Goal: Task Accomplishment & Management: Use online tool/utility

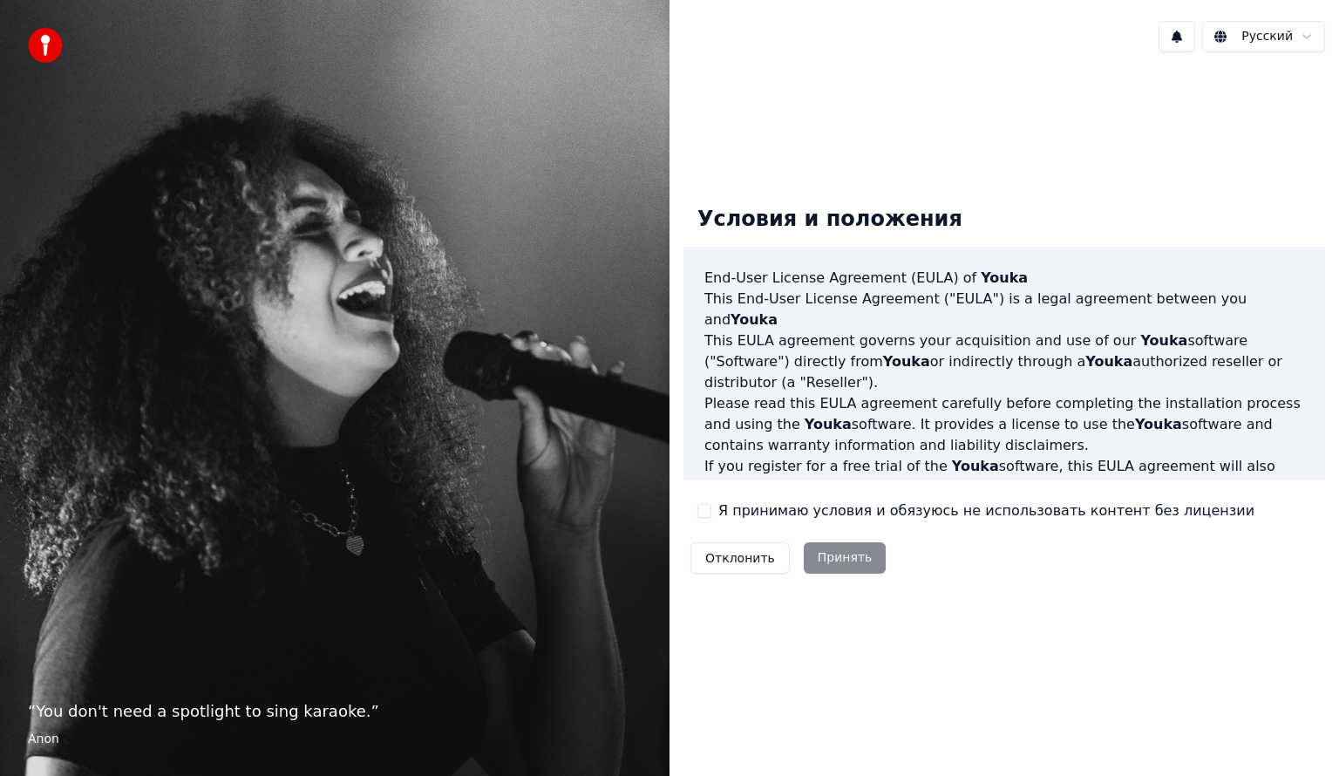
click at [702, 505] on button "Я принимаю условия и обязуюсь не использовать контент без лицензии" at bounding box center [704, 511] width 14 height 14
click at [843, 565] on button "Принять" at bounding box center [845, 557] width 83 height 31
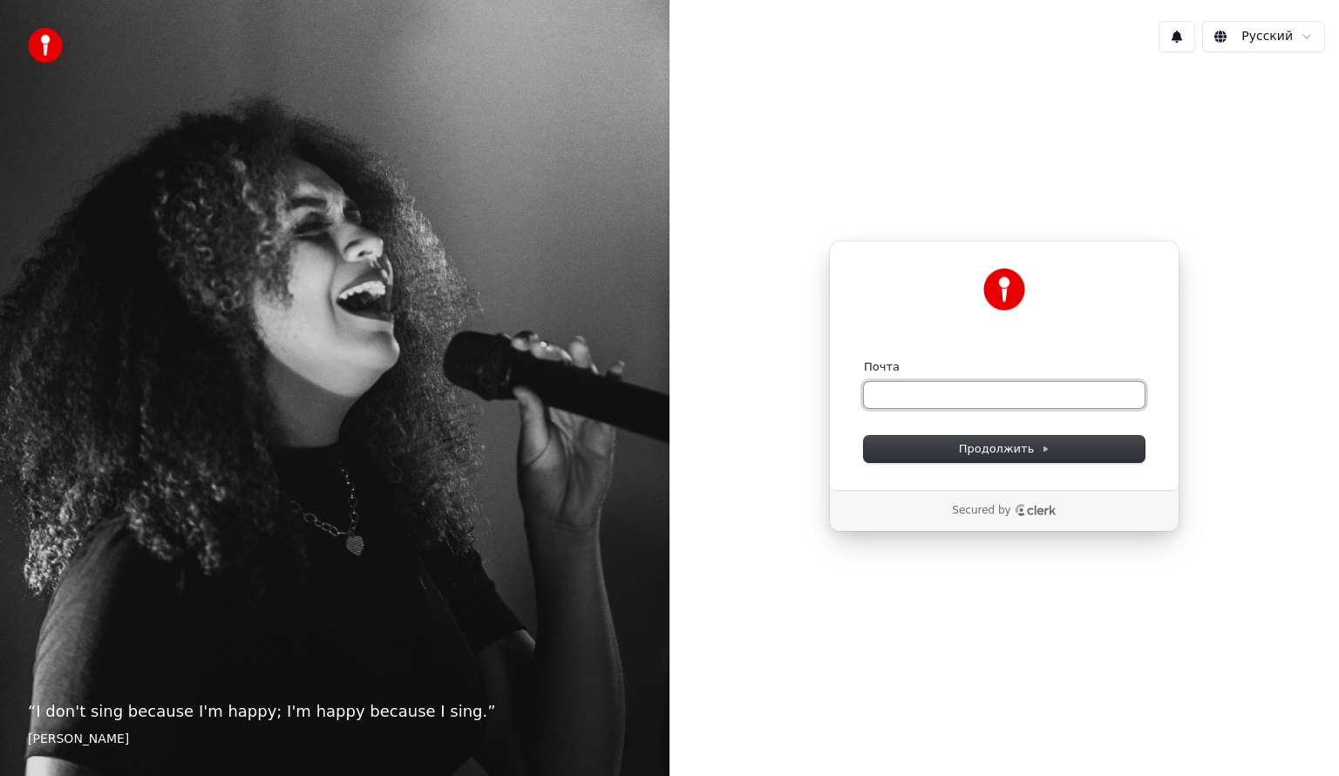
click at [974, 401] on input "Почта" at bounding box center [1004, 395] width 281 height 26
click at [1012, 446] on span "Продолжить" at bounding box center [1005, 449] width 92 height 16
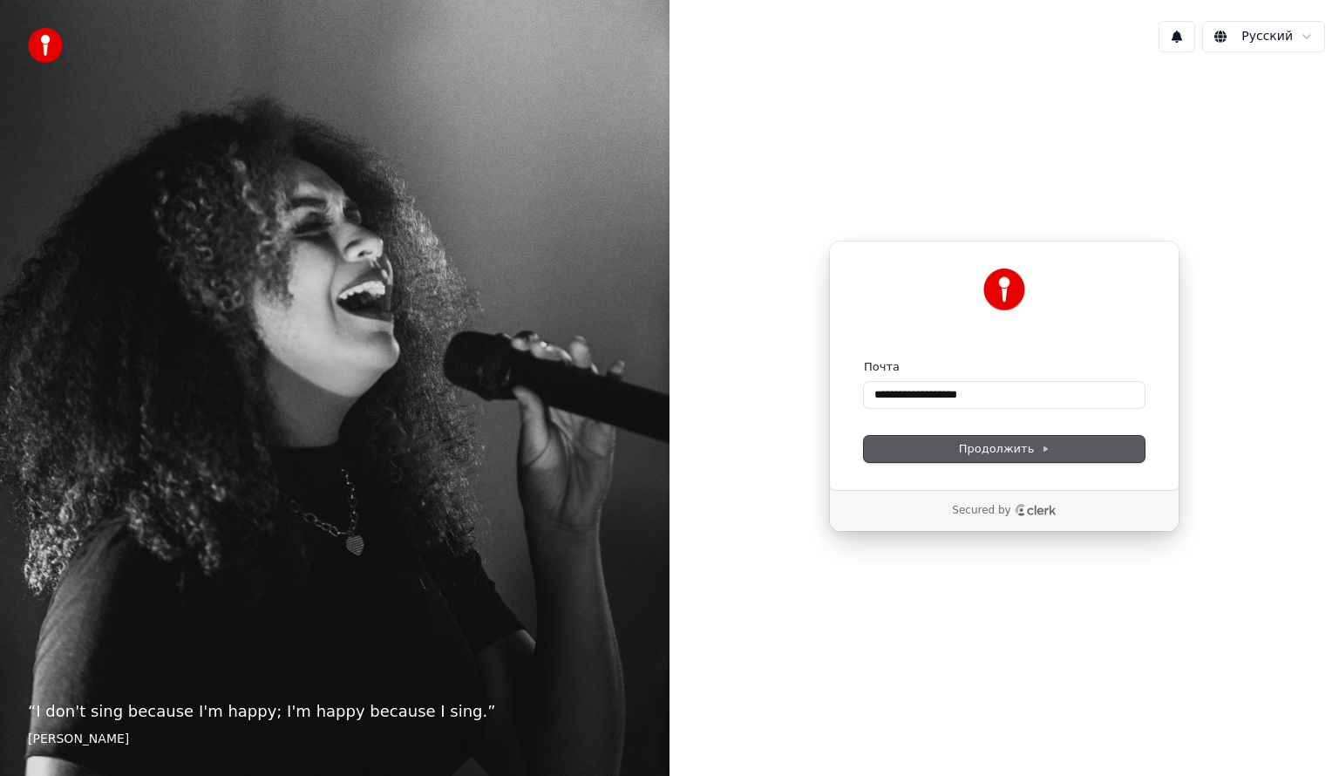
type input "**********"
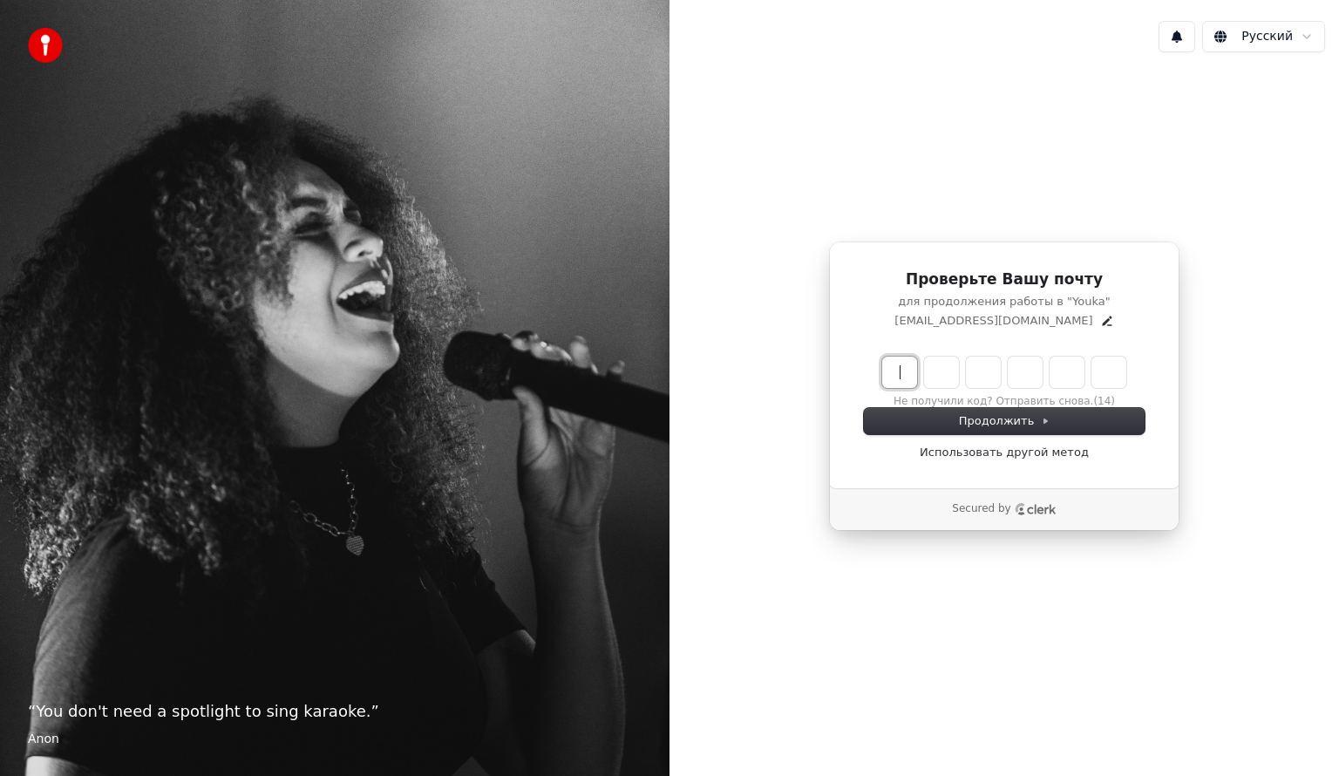
click at [896, 373] on input "Enter verification code" at bounding box center [1021, 371] width 279 height 31
type input "******"
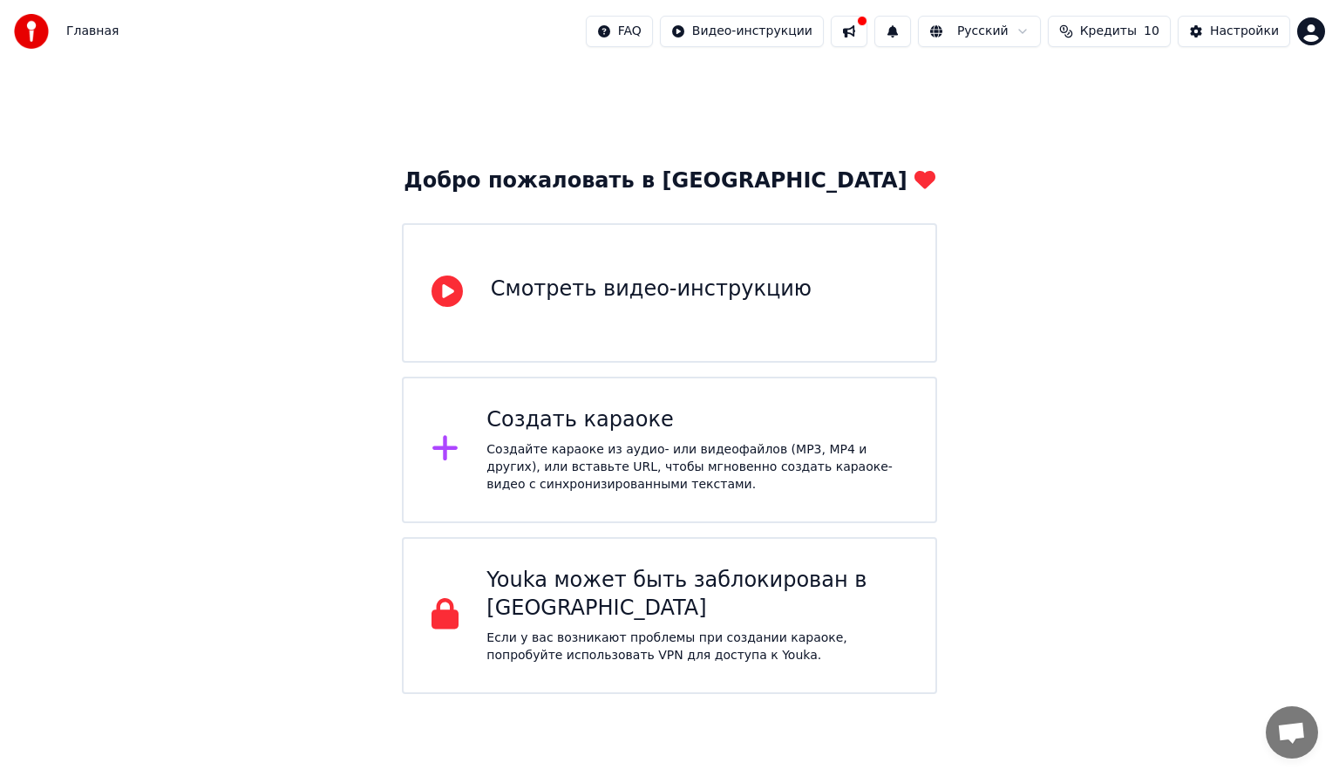
click at [583, 486] on div "Создайте караоке из аудио- или видеофайлов (MP3, MP4 и других), или вставьте UR…" at bounding box center [696, 467] width 421 height 52
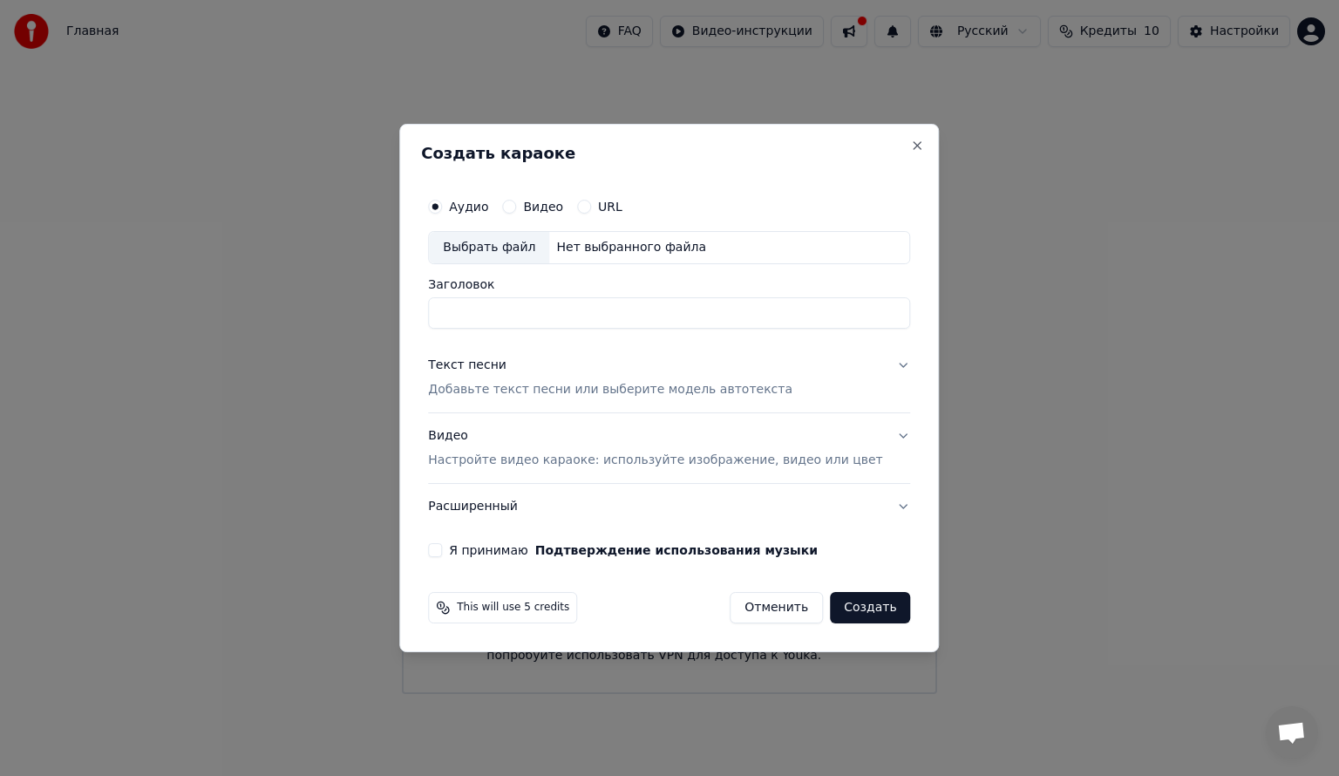
click at [490, 246] on div "Выбрать файл" at bounding box center [489, 247] width 120 height 31
click at [522, 243] on div "Выбрать файл" at bounding box center [489, 247] width 120 height 31
type input "**********"
drag, startPoint x: 806, startPoint y: 307, endPoint x: 412, endPoint y: 310, distance: 394.0
click at [412, 310] on body "**********" at bounding box center [669, 347] width 1339 height 694
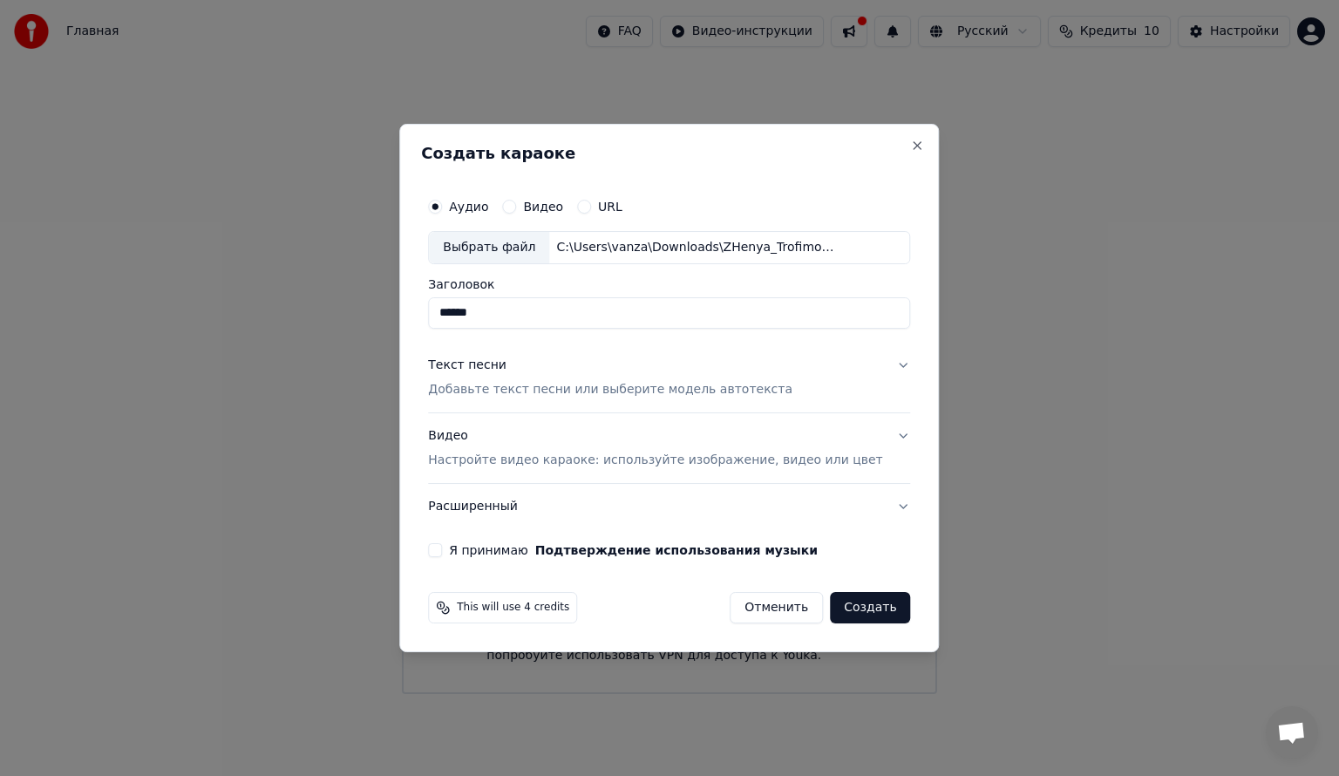
type input "******"
click at [879, 370] on button "Текст песни Добавьте текст песни или выберите модель автотекста" at bounding box center [669, 378] width 482 height 70
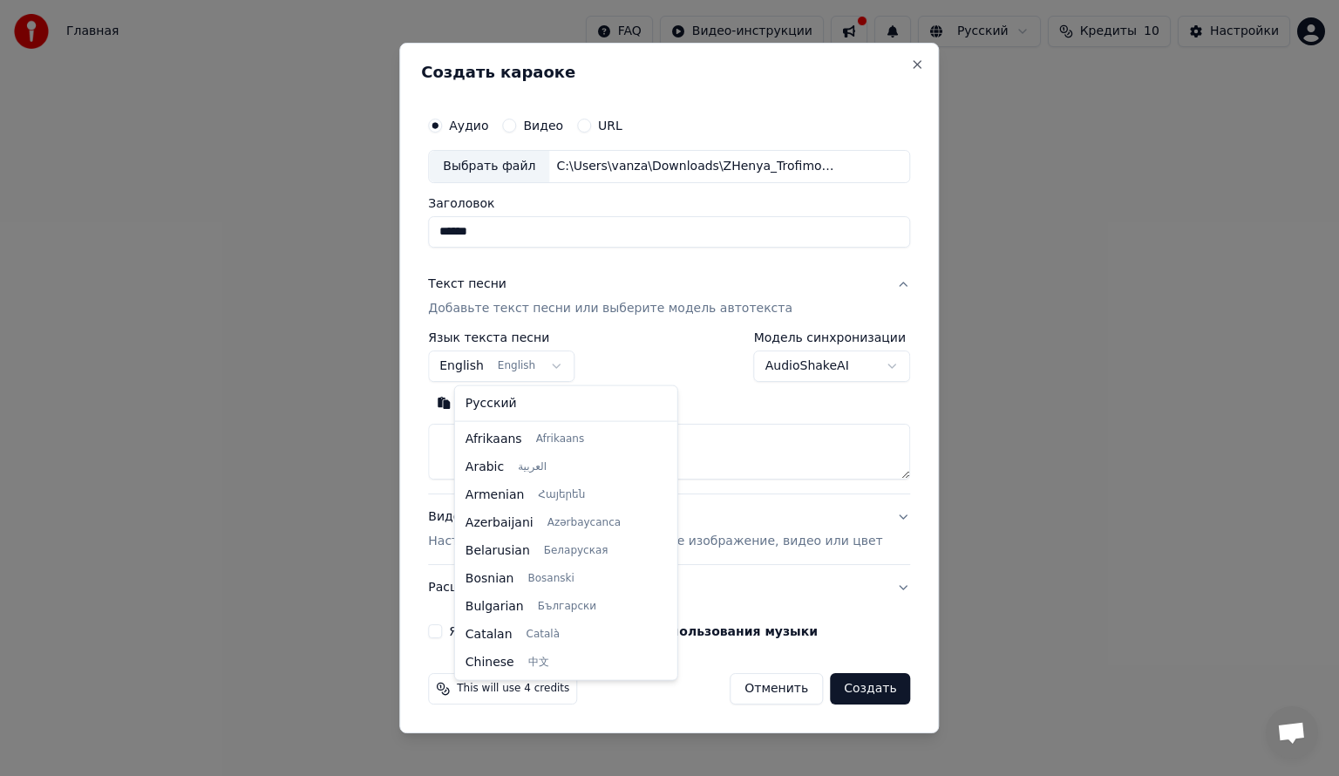
click at [571, 367] on body "**********" at bounding box center [669, 347] width 1339 height 694
select select "**"
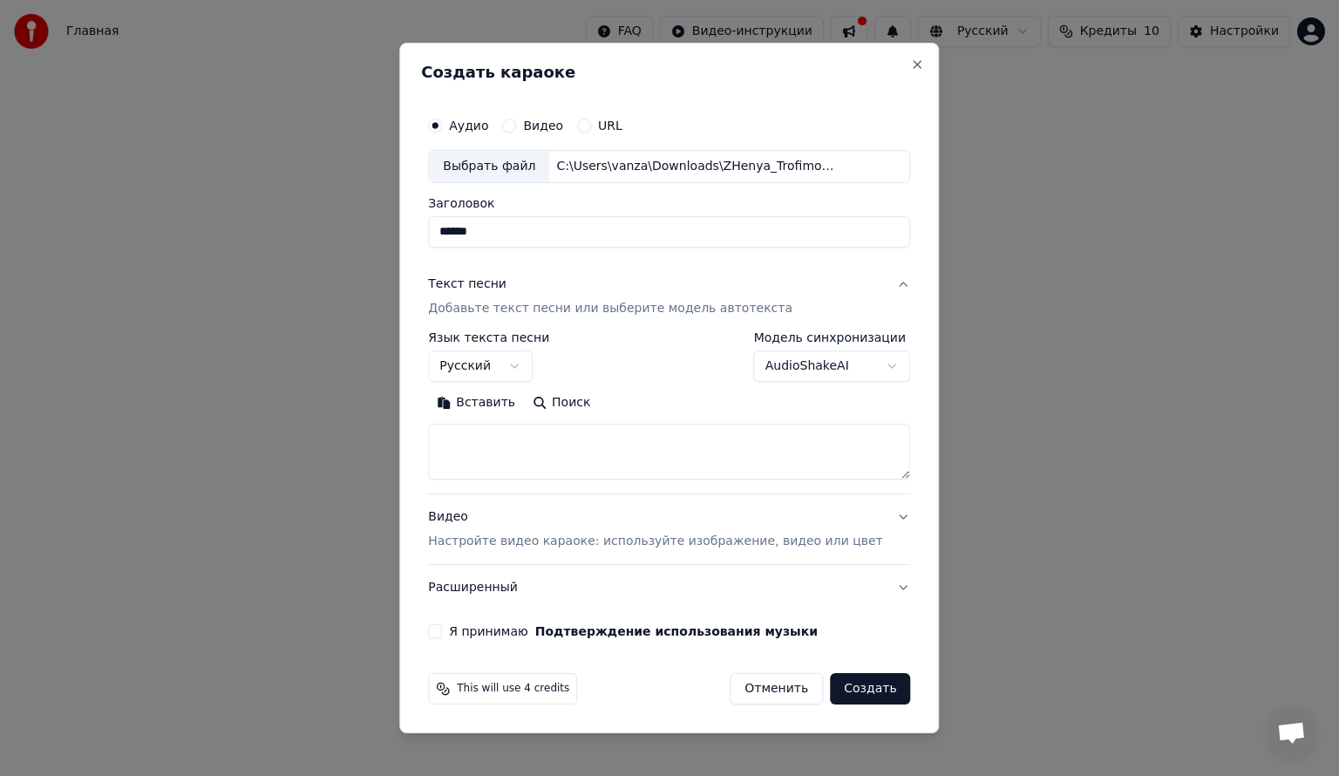
drag, startPoint x: 526, startPoint y: 442, endPoint x: 495, endPoint y: 409, distance: 45.6
click at [495, 409] on div "Вставить Поиск" at bounding box center [669, 434] width 482 height 91
click at [495, 409] on button "Вставить" at bounding box center [476, 403] width 96 height 28
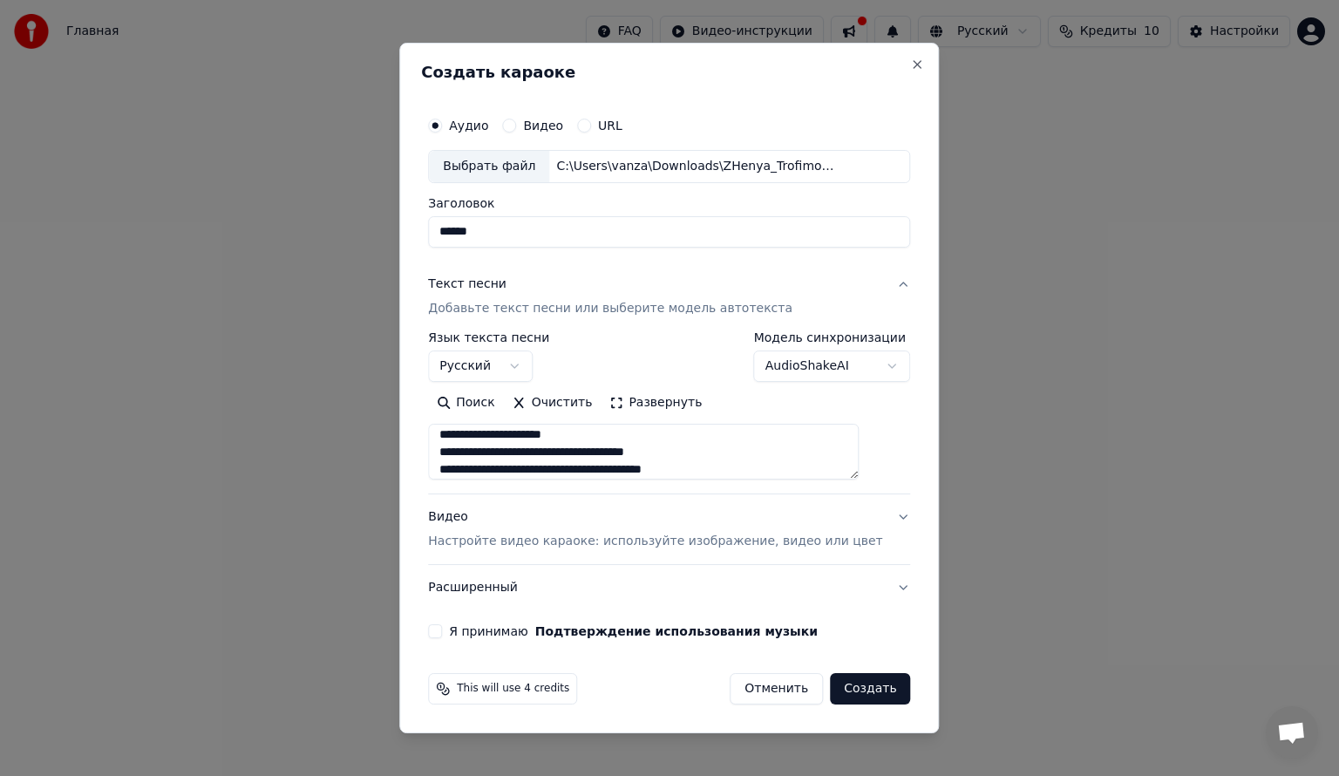
scroll to position [71, 0]
click at [614, 453] on textarea at bounding box center [643, 452] width 431 height 56
drag, startPoint x: 560, startPoint y: 439, endPoint x: 472, endPoint y: 441, distance: 88.9
click at [472, 441] on textarea at bounding box center [643, 452] width 431 height 56
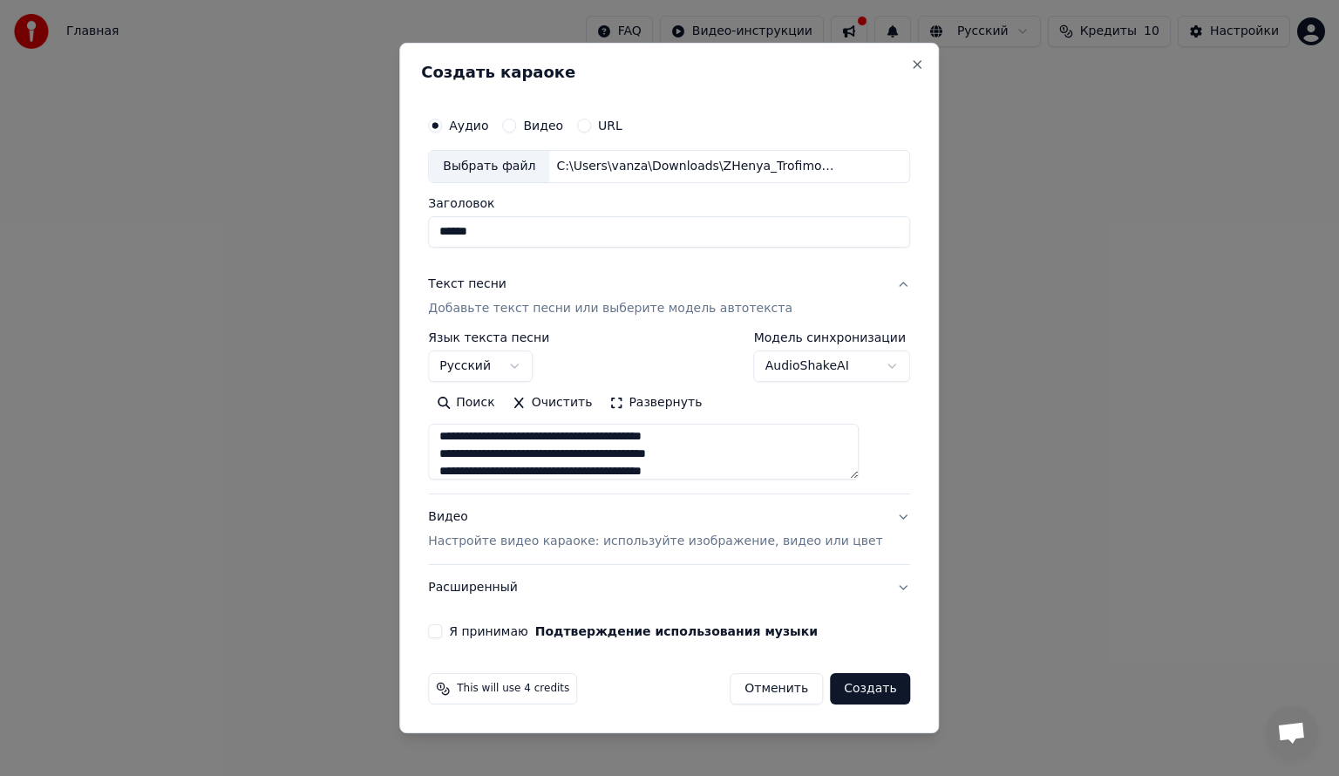
scroll to position [434, 0]
drag, startPoint x: 623, startPoint y: 445, endPoint x: 465, endPoint y: 442, distance: 157.8
click at [465, 442] on textarea at bounding box center [643, 452] width 431 height 56
click at [580, 437] on textarea at bounding box center [643, 452] width 431 height 56
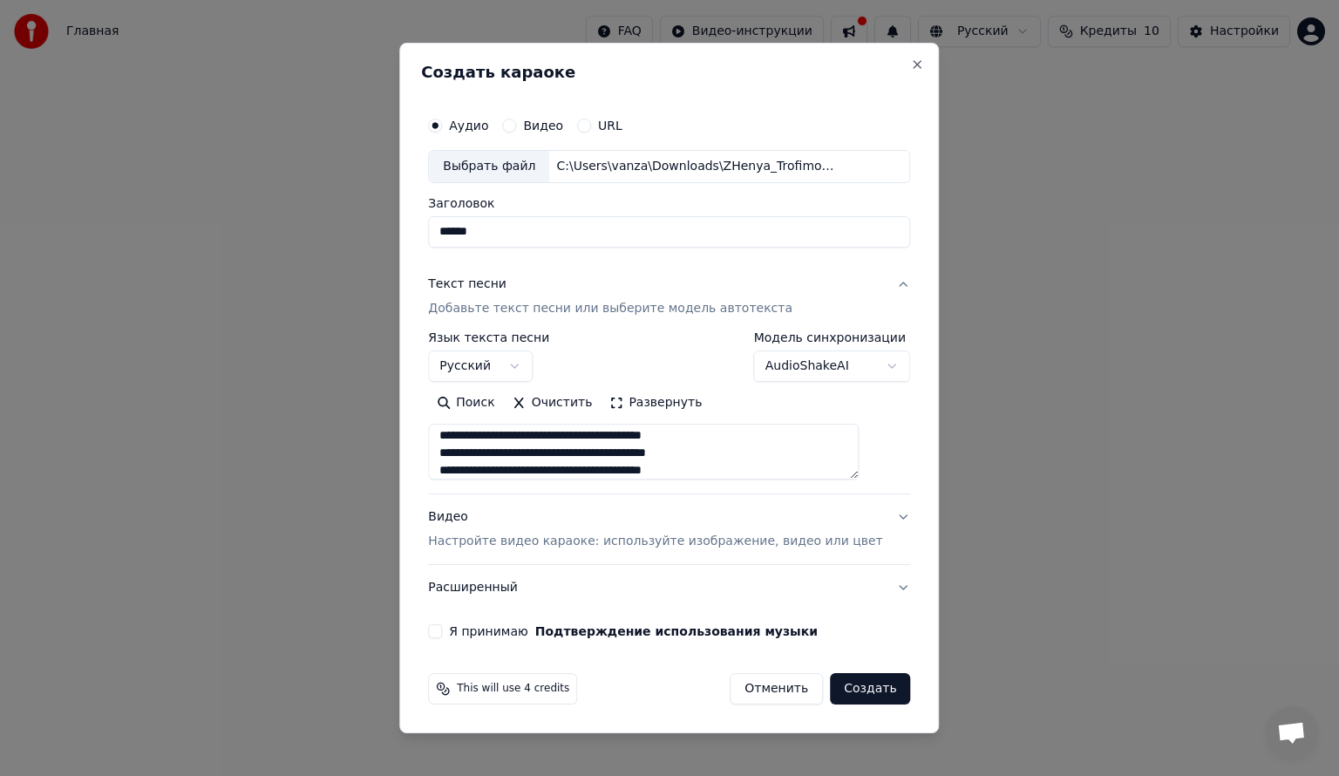
scroll to position [647, 0]
drag, startPoint x: 617, startPoint y: 438, endPoint x: 464, endPoint y: 439, distance: 153.4
click at [464, 439] on textarea at bounding box center [643, 452] width 431 height 56
type textarea "**********"
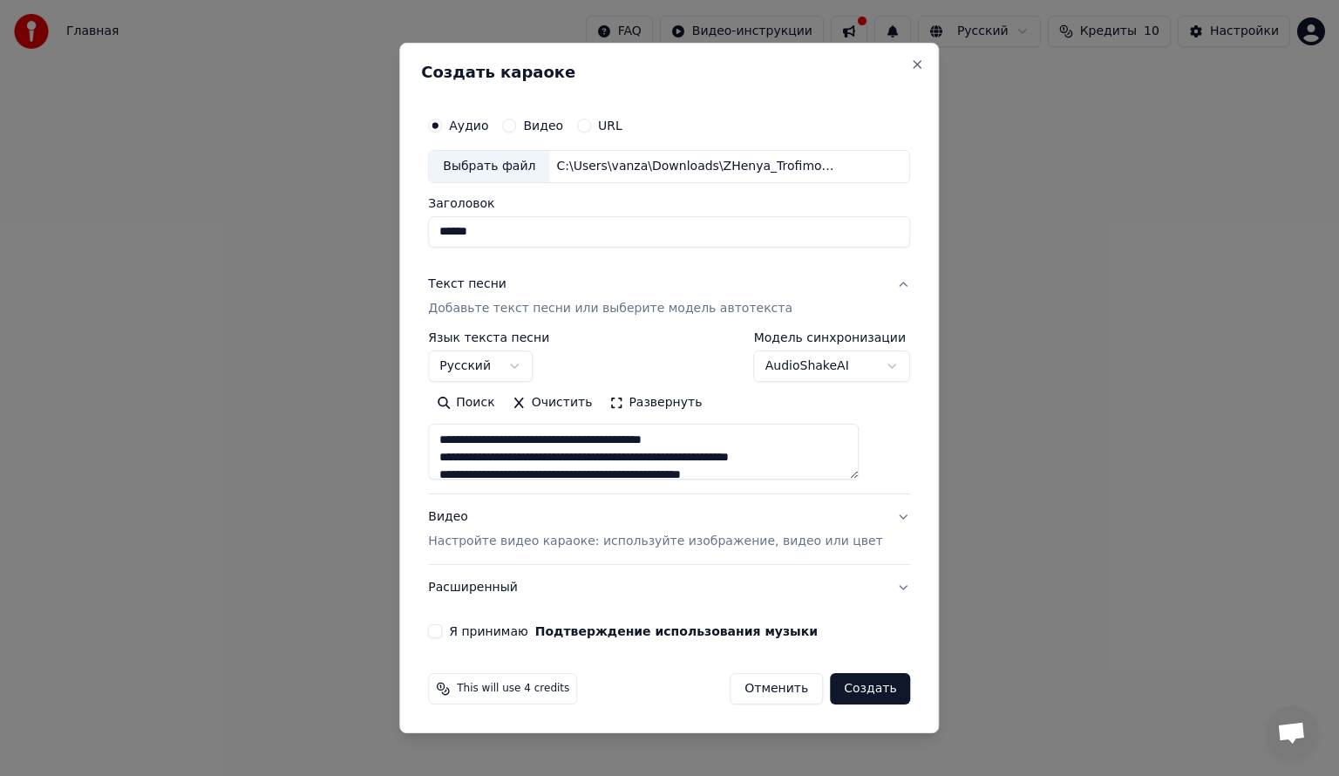
click at [874, 514] on button "Видео Настройте видео караоке: используйте изображение, видео или цвет" at bounding box center [669, 529] width 482 height 70
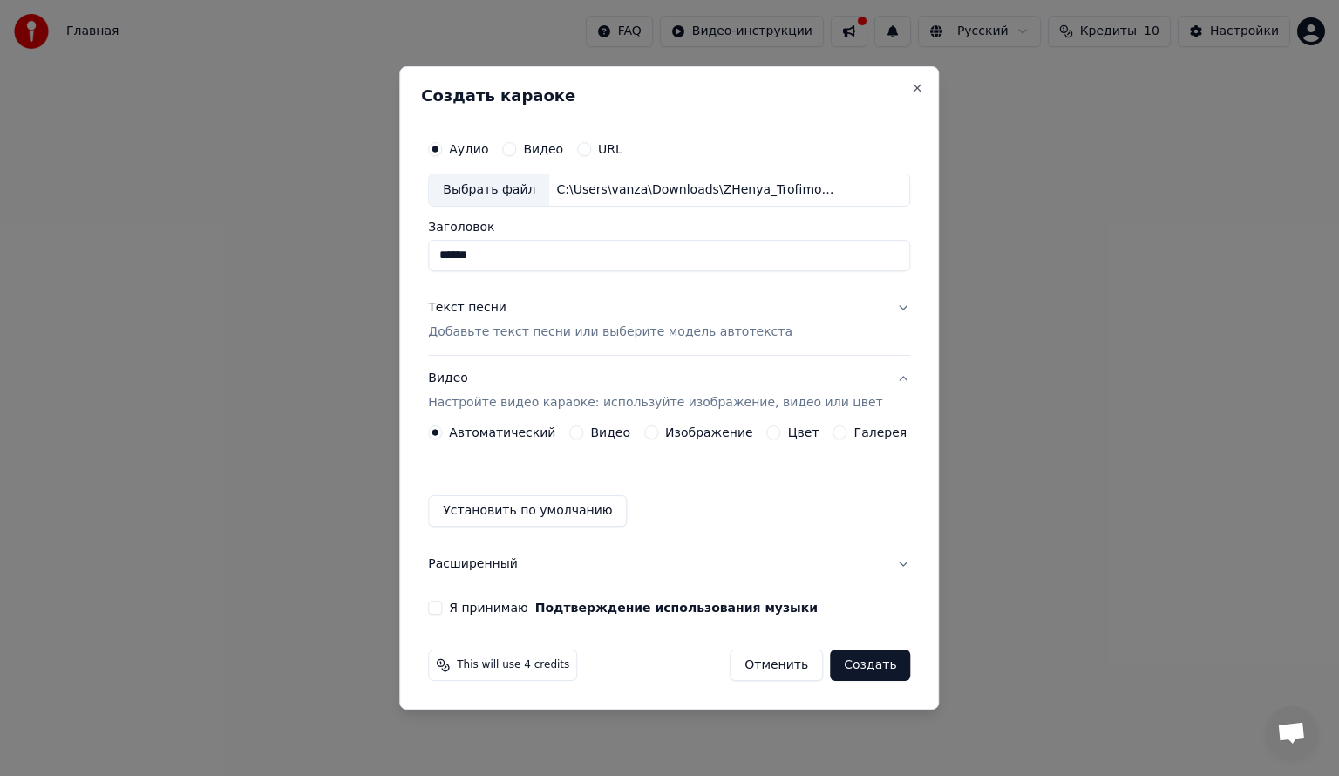
click at [662, 429] on div "Изображение" at bounding box center [698, 432] width 109 height 14
click at [652, 433] on button "Изображение" at bounding box center [651, 432] width 14 height 14
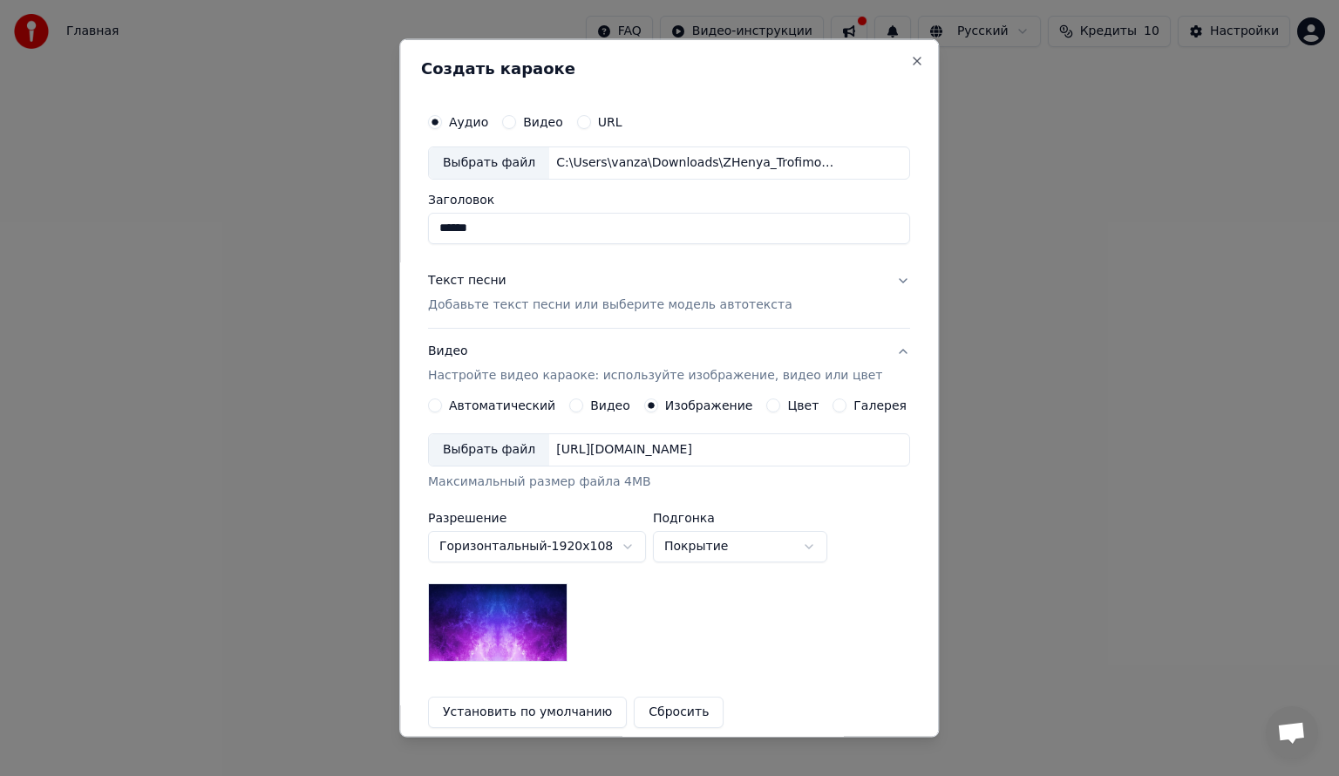
click at [505, 448] on div "Выбрать файл" at bounding box center [489, 448] width 120 height 31
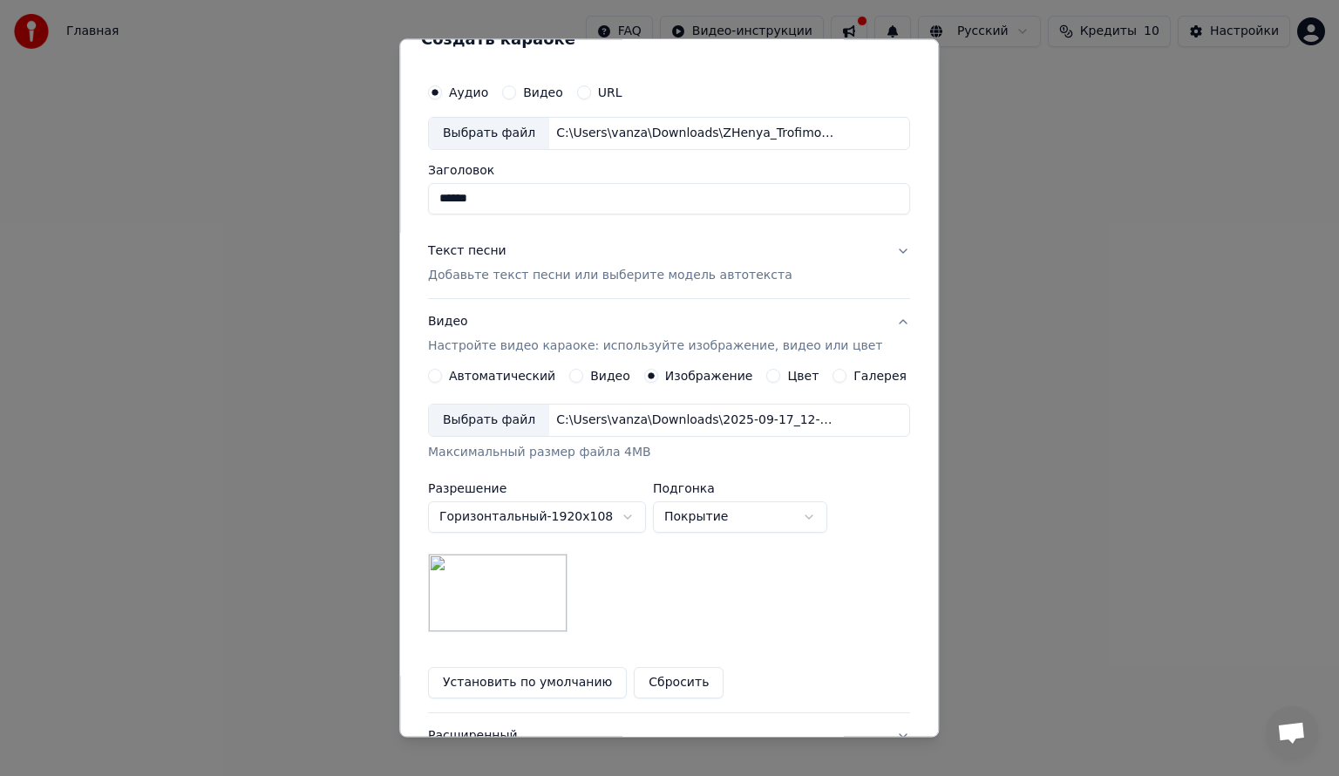
scroll to position [30, 0]
click at [816, 514] on body "Главная FAQ Видео-инструкции Русский Кредиты 10 Настройки Добро пожаловать в Yo…" at bounding box center [669, 347] width 1339 height 694
click at [831, 512] on body "Главная FAQ Видео-инструкции Русский Кредиты 10 Настройки Добро пожаловать в Yo…" at bounding box center [669, 347] width 1339 height 694
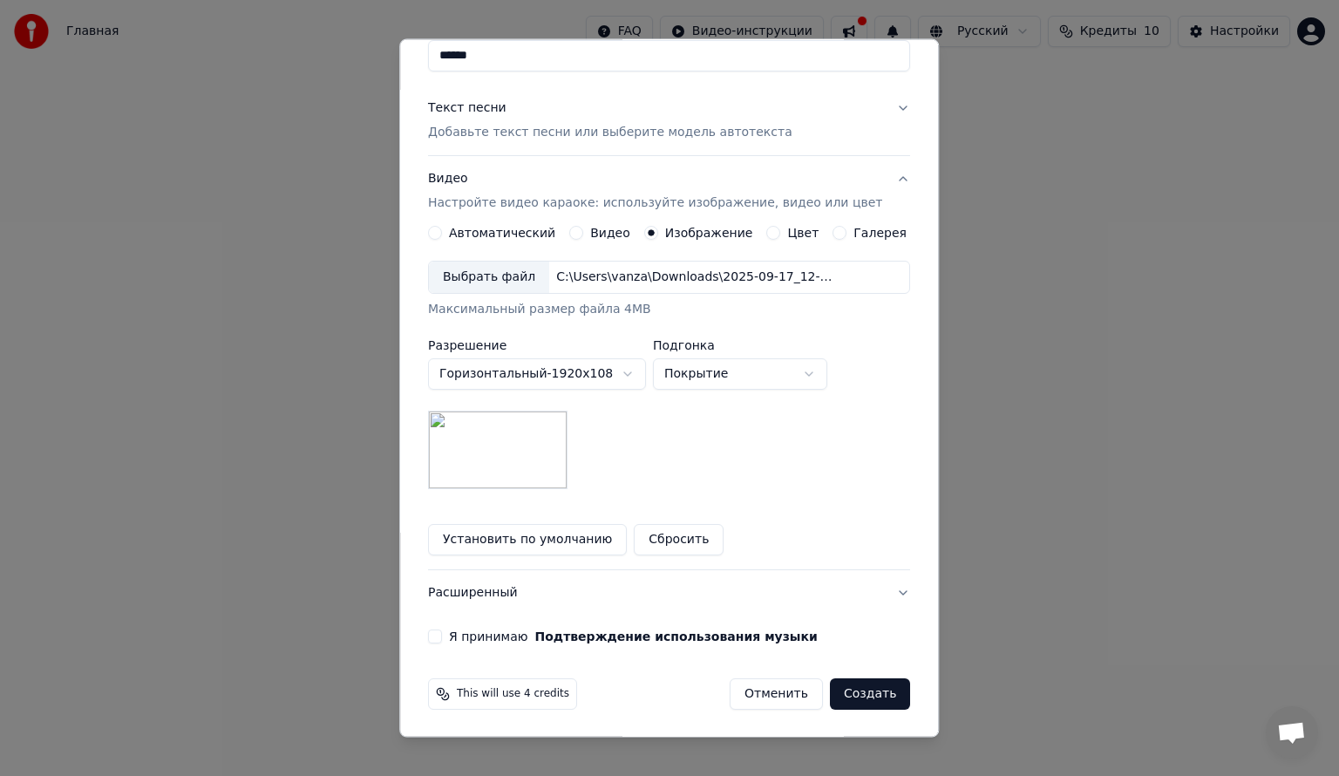
scroll to position [171, 0]
click at [618, 591] on button "Расширенный" at bounding box center [669, 593] width 482 height 45
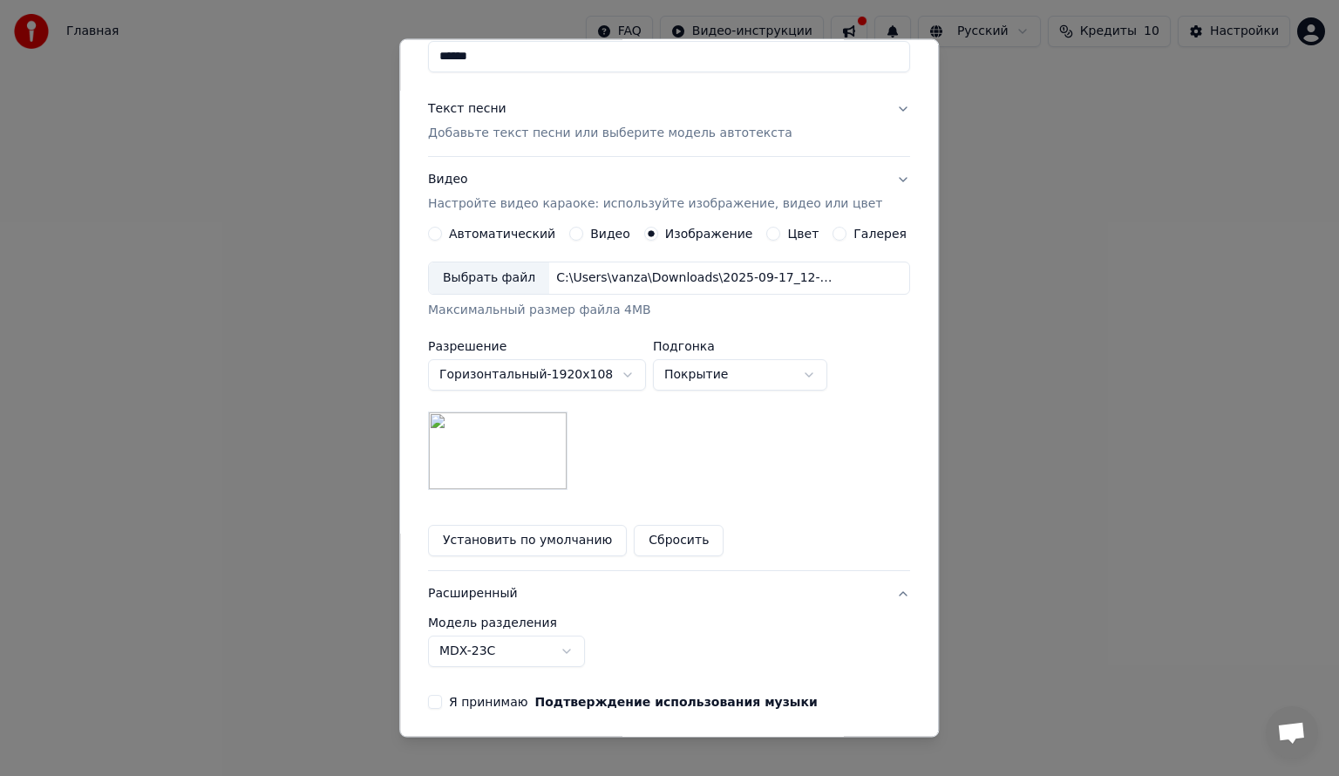
scroll to position [0, 0]
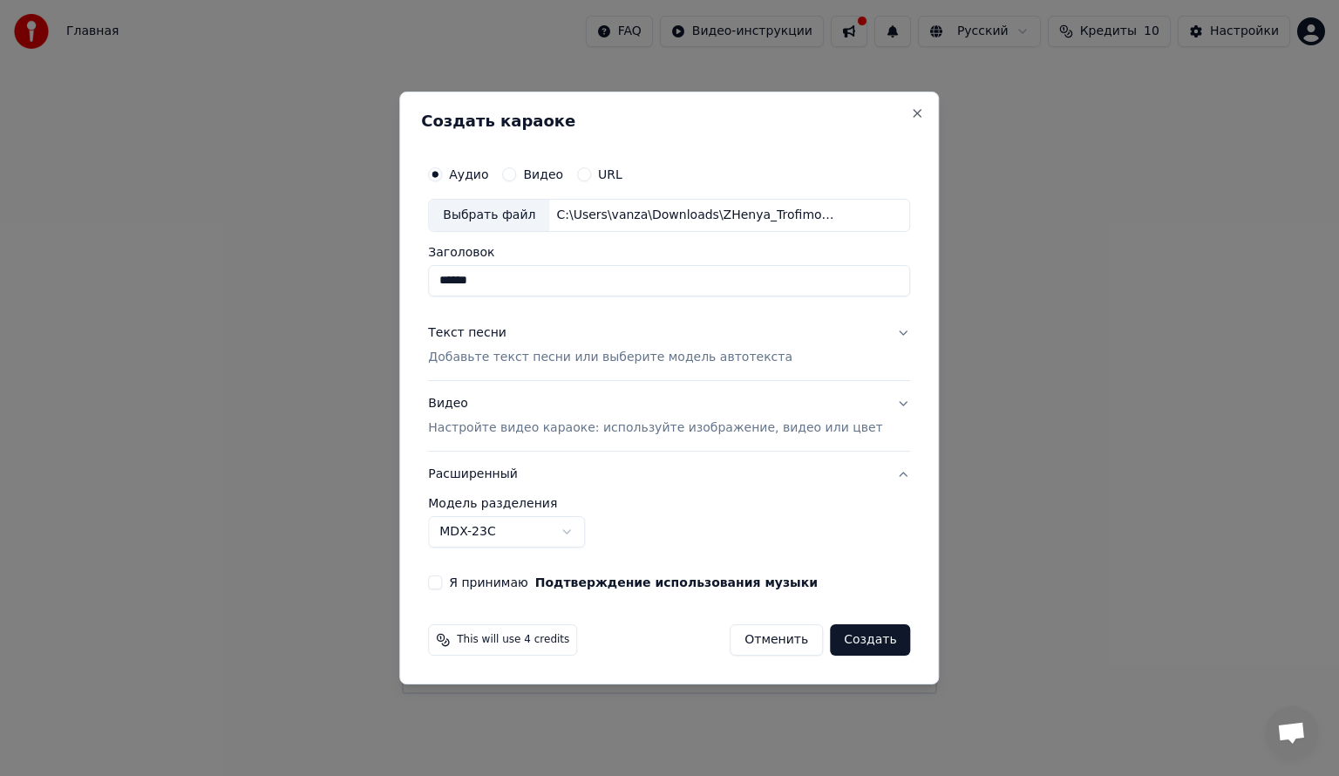
click at [882, 478] on button "Расширенный" at bounding box center [669, 473] width 482 height 45
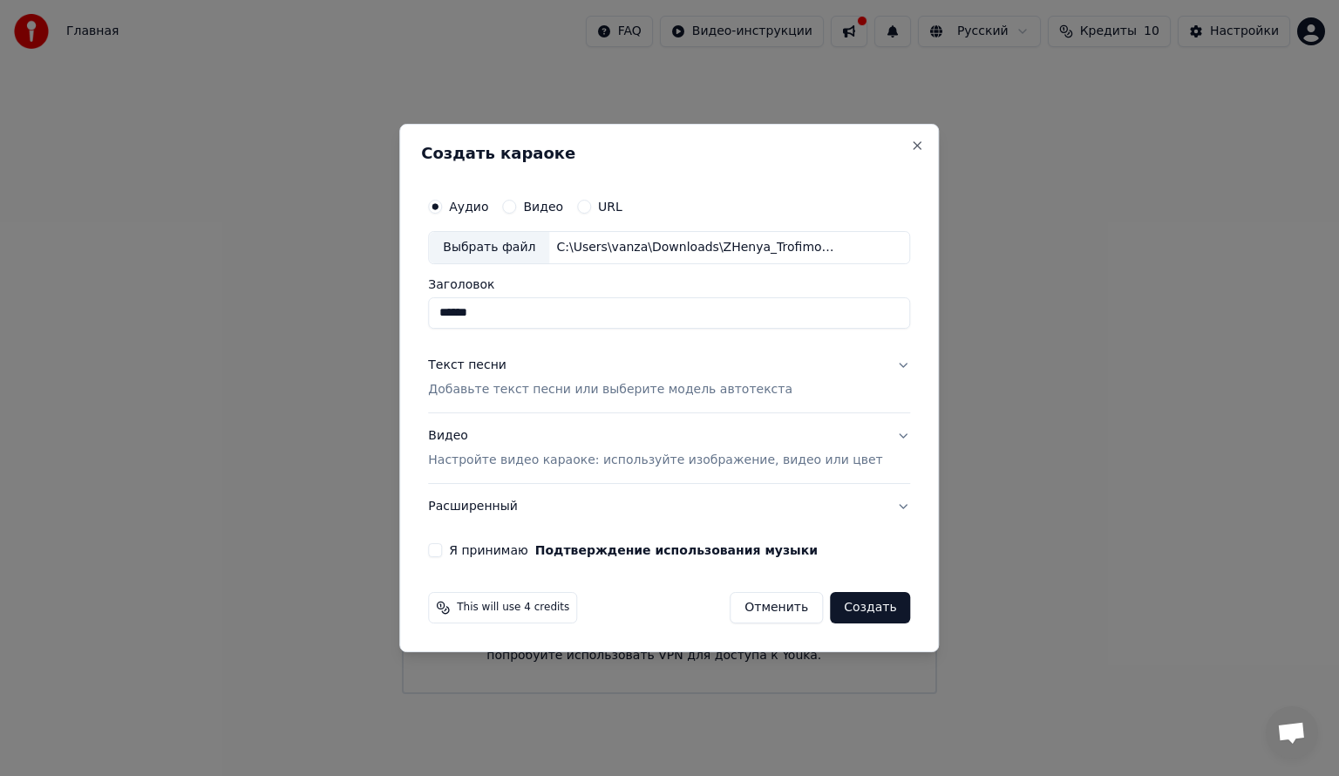
click at [442, 546] on button "Я принимаю Подтверждение использования музыки" at bounding box center [435, 550] width 14 height 14
click at [835, 601] on button "Создать" at bounding box center [870, 607] width 80 height 31
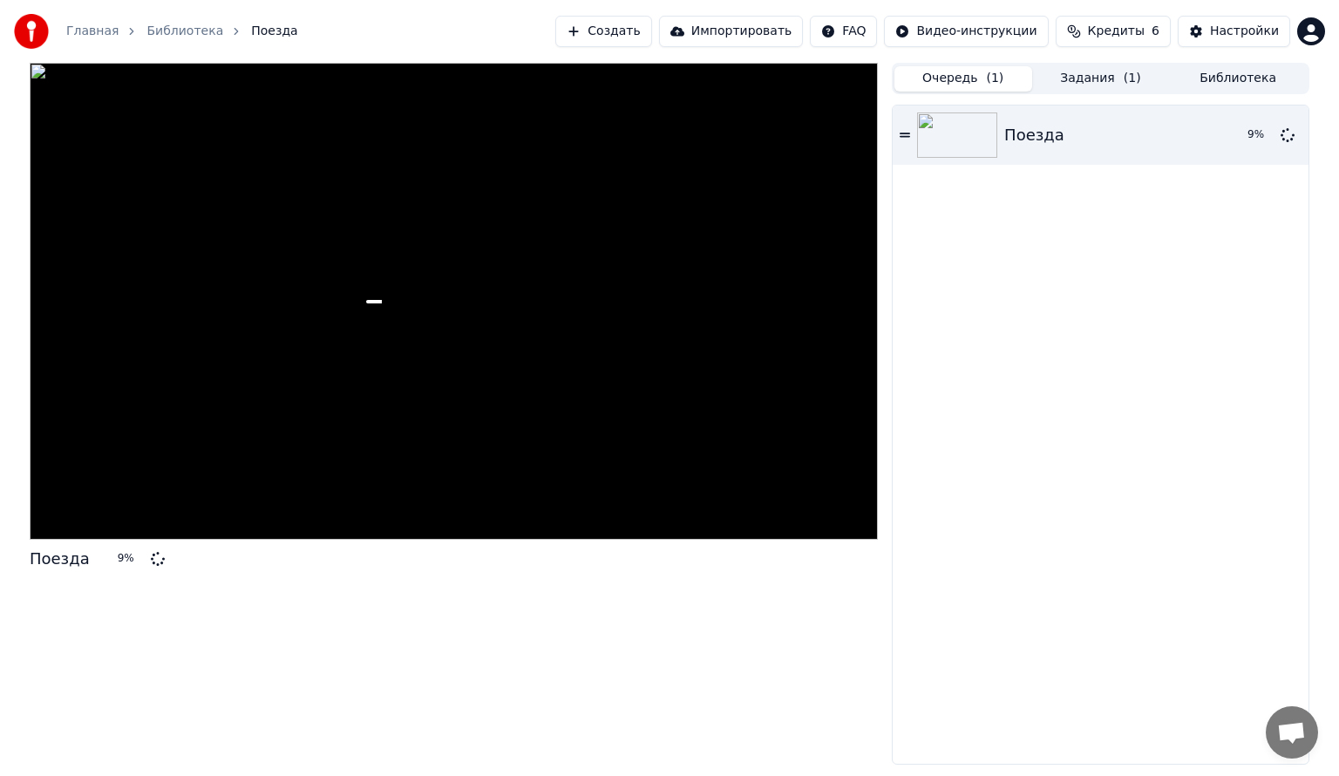
click at [952, 73] on button "Очередь ( 1 )" at bounding box center [963, 78] width 138 height 25
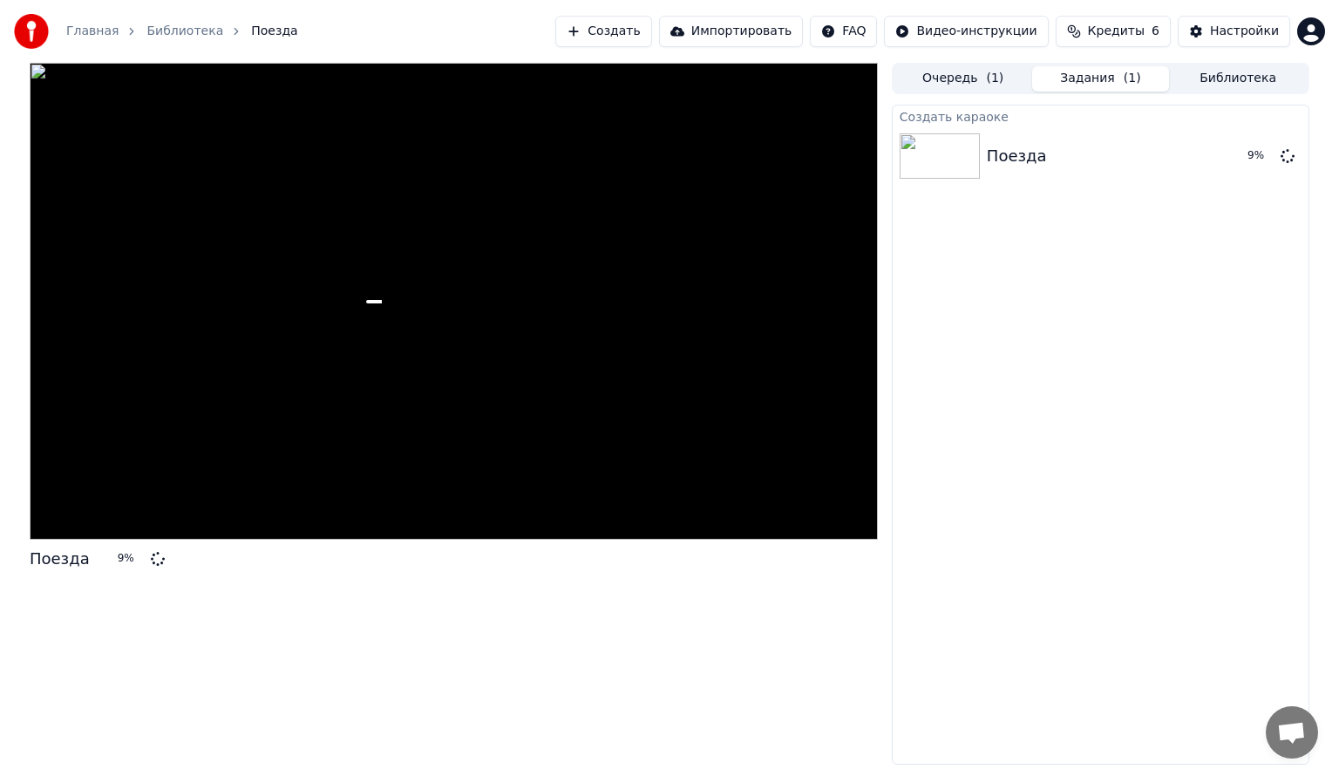
click at [1108, 73] on button "Задания ( 1 )" at bounding box center [1101, 78] width 138 height 25
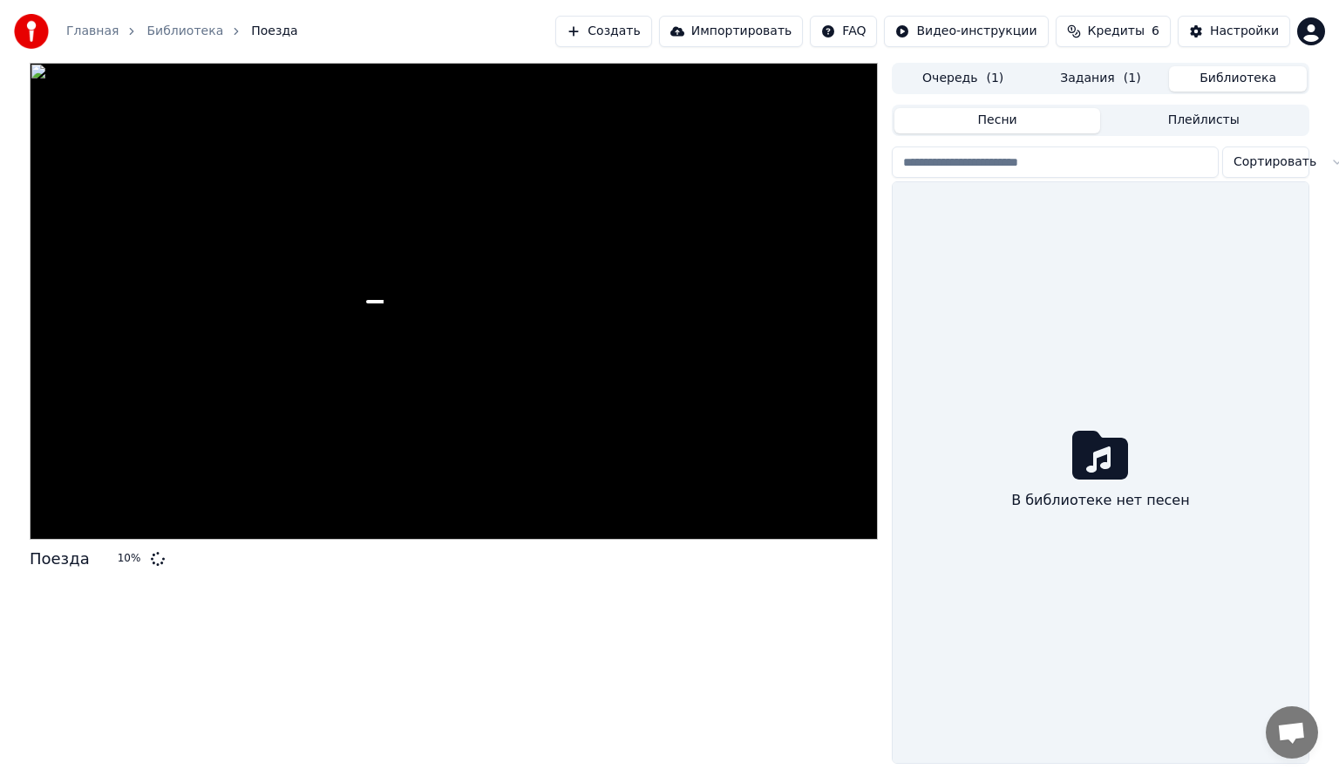
click at [1201, 87] on button "Библиотека" at bounding box center [1238, 78] width 138 height 25
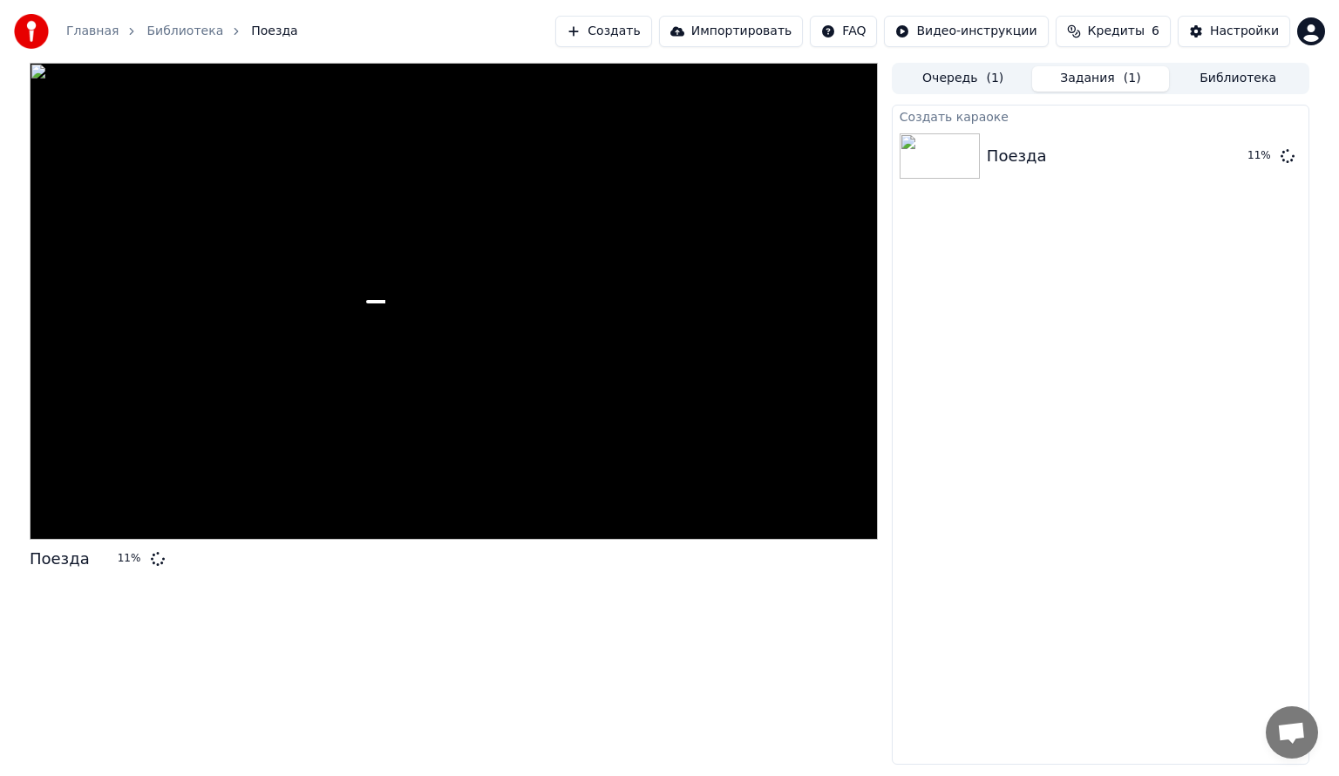
click at [1104, 87] on button "Задания ( 1 )" at bounding box center [1101, 78] width 138 height 25
click at [1127, 38] on span "Кредиты" at bounding box center [1116, 31] width 57 height 17
drag, startPoint x: 959, startPoint y: 227, endPoint x: 1116, endPoint y: 199, distance: 160.2
click at [1116, 199] on div "Создать караоке Поезда 18 %" at bounding box center [1100, 435] width 417 height 660
click at [1137, 31] on span "Кредиты" at bounding box center [1116, 31] width 57 height 17
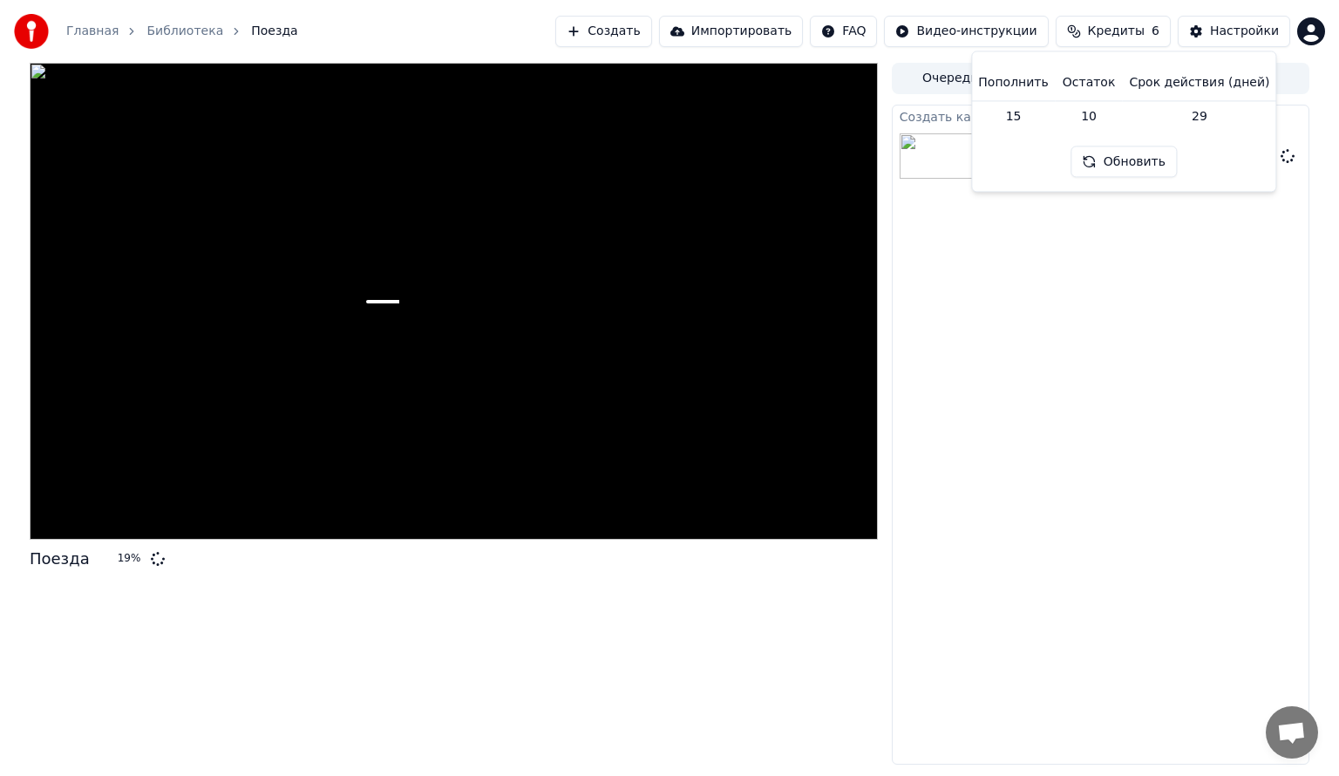
click at [1146, 158] on button "Обновить" at bounding box center [1123, 161] width 105 height 31
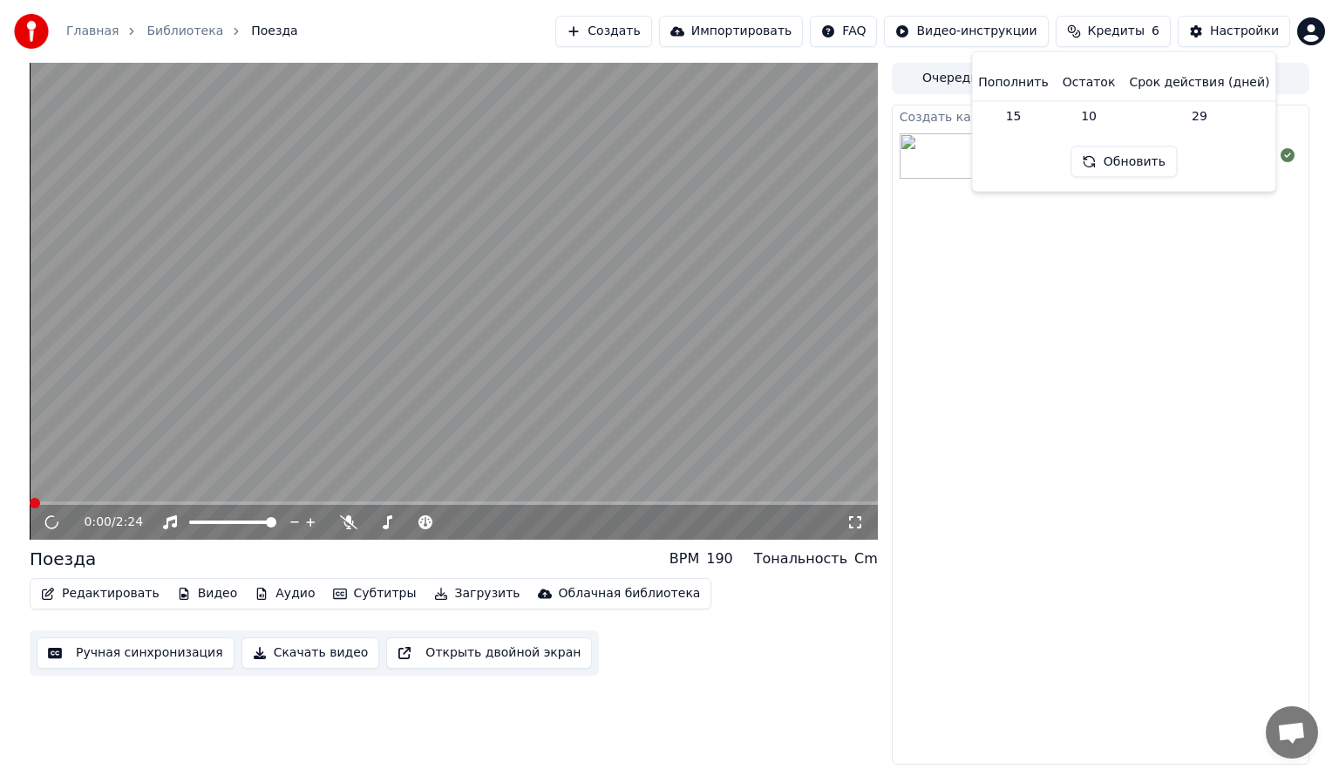
click at [1177, 292] on div "Создать караоке Поезда Воспроизвести" at bounding box center [1100, 435] width 417 height 660
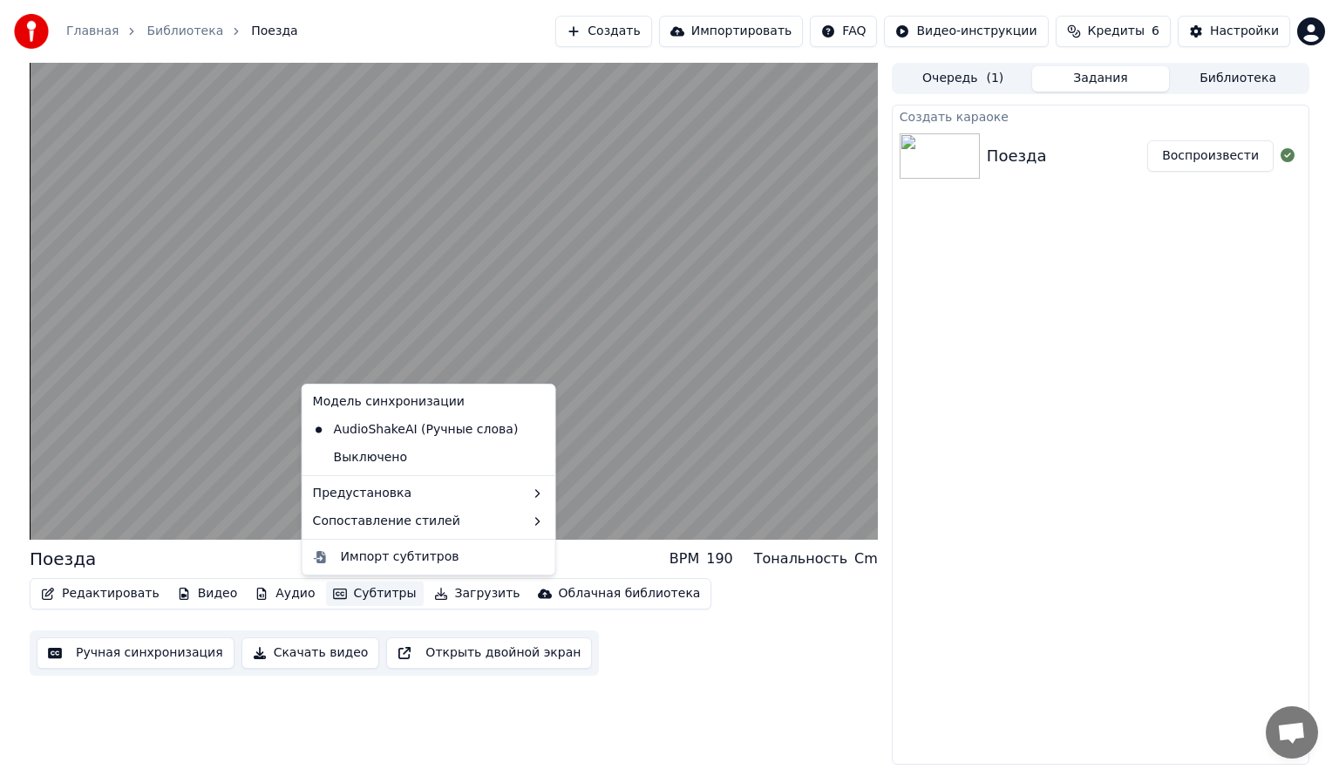
click at [329, 592] on button "Субтитры" at bounding box center [375, 593] width 98 height 24
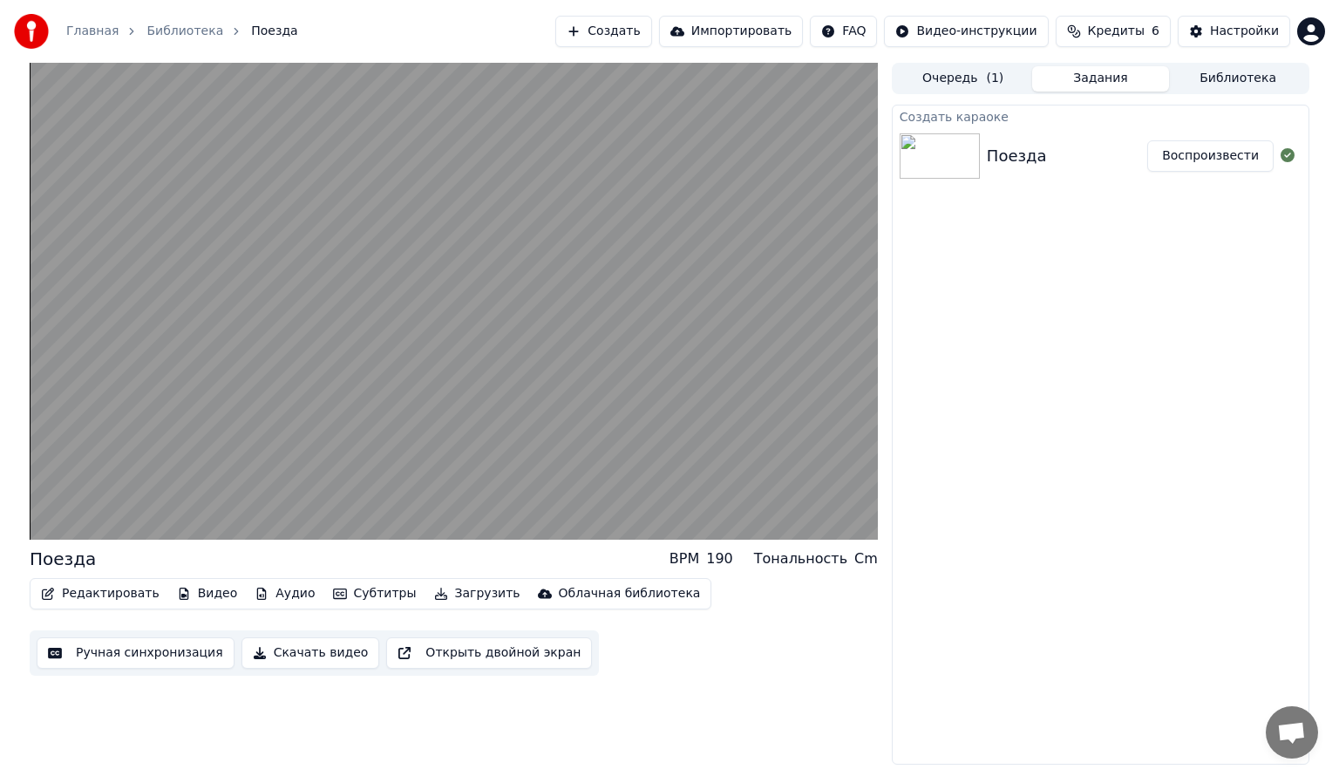
click at [628, 693] on div "Поезда BPM 190 Тональность Cm Редактировать Видео Аудио Субтитры Загрузить Обла…" at bounding box center [454, 414] width 848 height 702
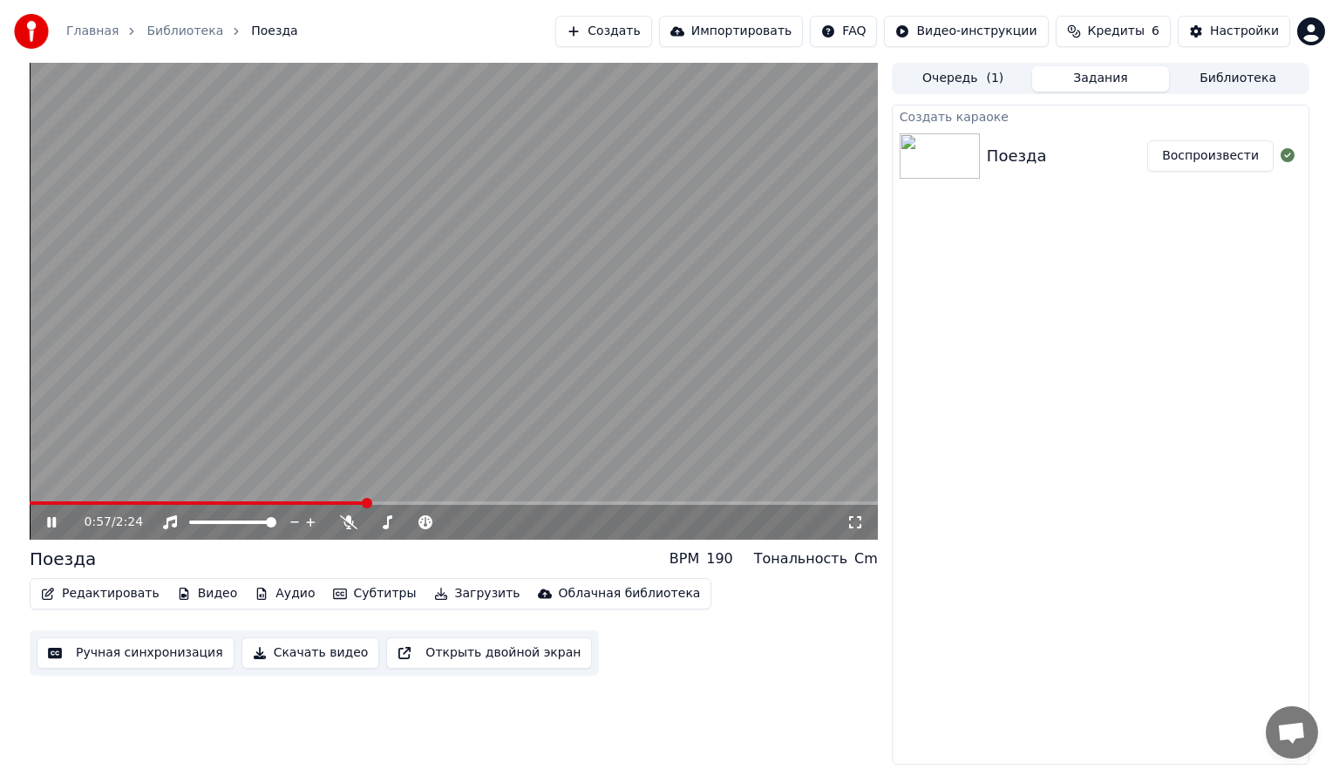
click at [49, 526] on icon at bounding box center [51, 522] width 9 height 10
click at [638, 38] on button "Создать" at bounding box center [603, 31] width 96 height 31
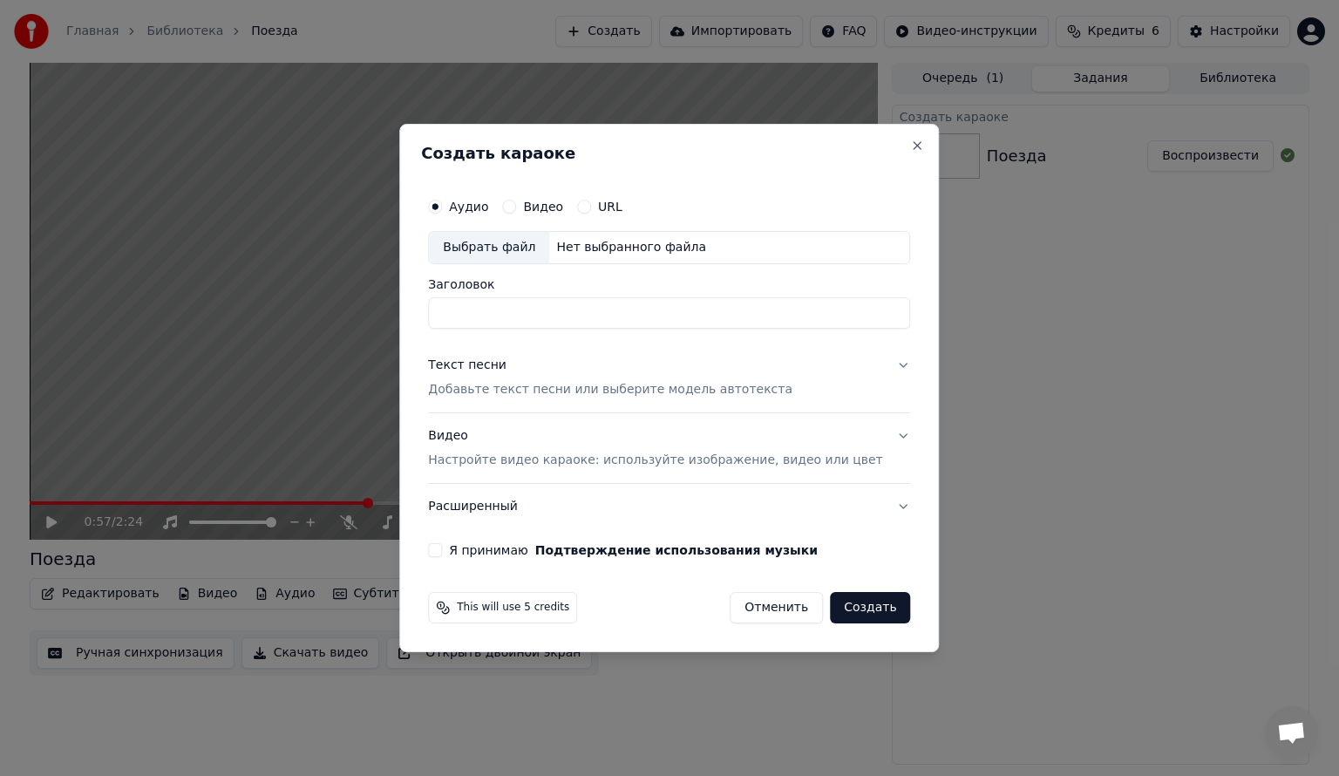
click at [580, 307] on input "Заголовок" at bounding box center [669, 312] width 482 height 31
click at [911, 150] on button "Close" at bounding box center [918, 146] width 14 height 14
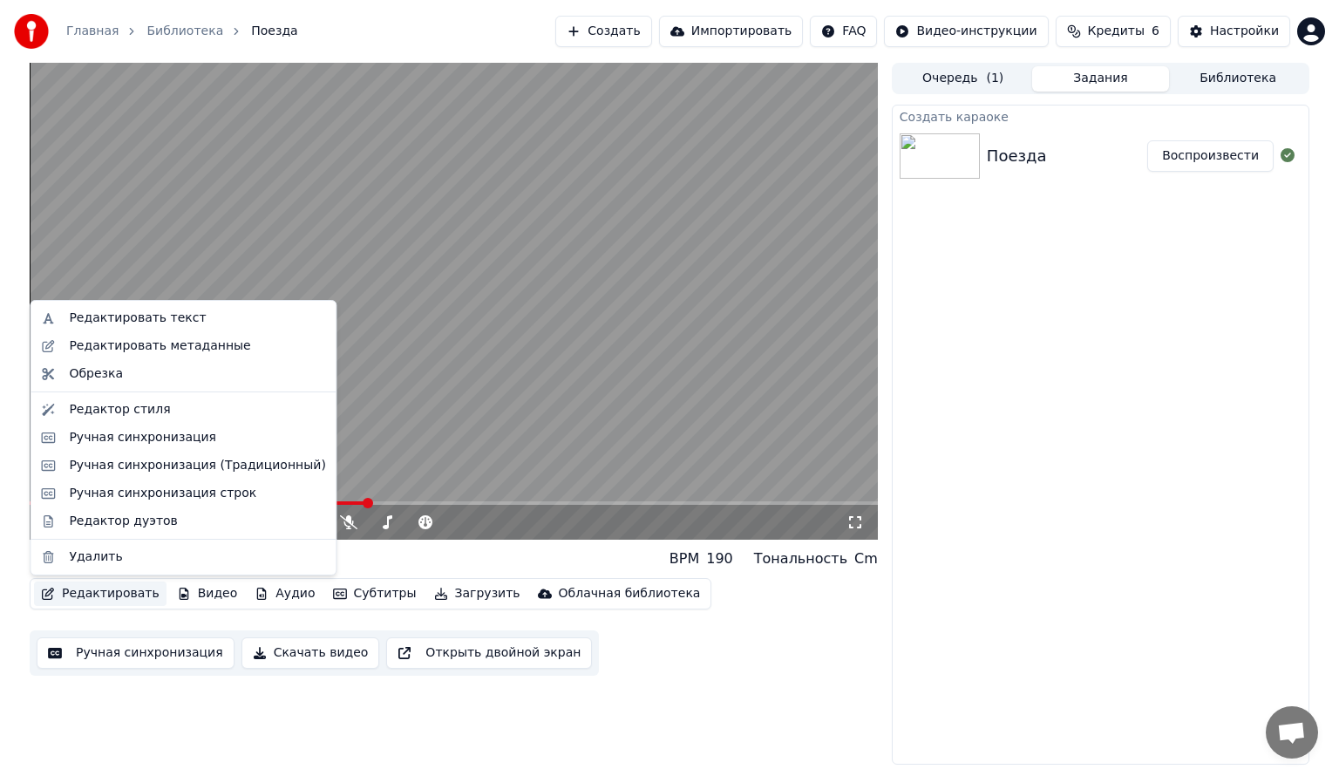
click at [105, 592] on button "Редактировать" at bounding box center [100, 593] width 132 height 24
drag, startPoint x: 159, startPoint y: 338, endPoint x: 165, endPoint y: 316, distance: 22.6
click at [85, 599] on button "Редактировать" at bounding box center [100, 593] width 132 height 24
click at [188, 321] on div "Редактировать текст" at bounding box center [197, 317] width 256 height 17
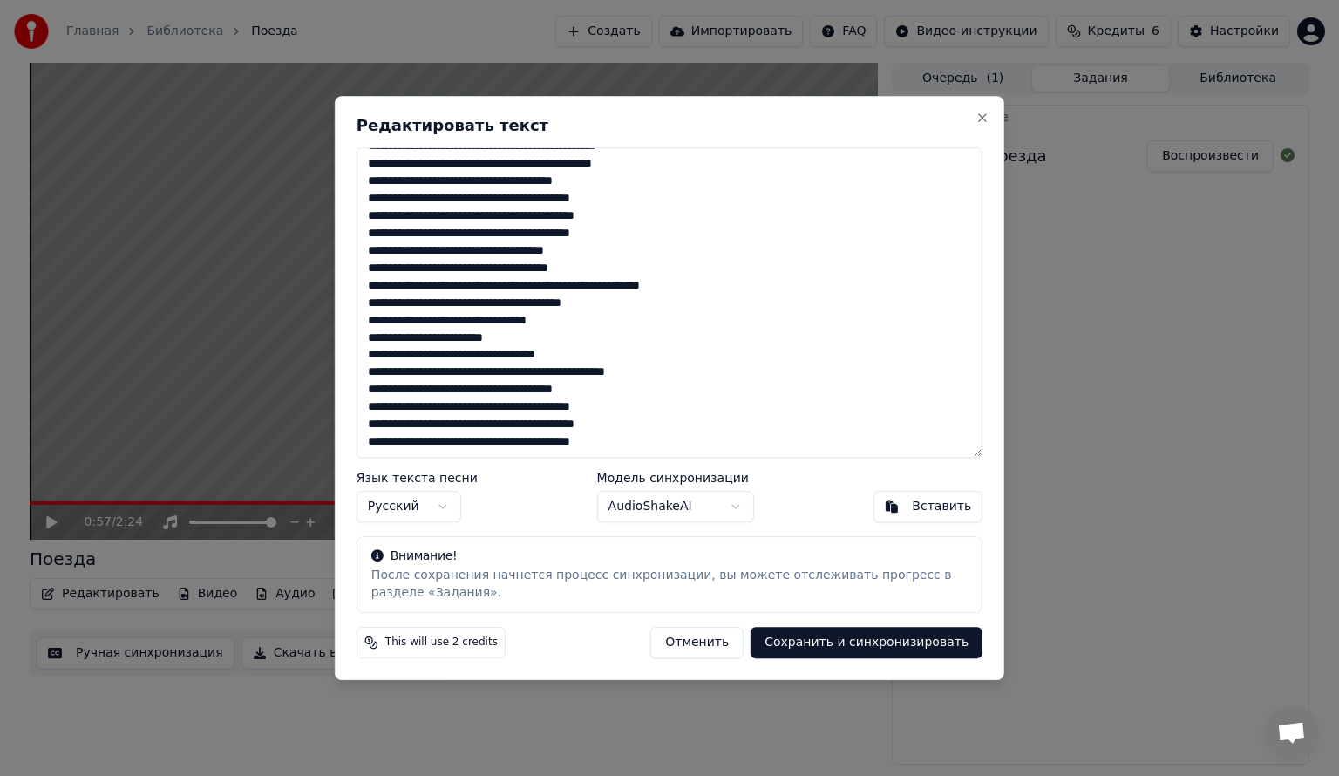
scroll to position [383, 0]
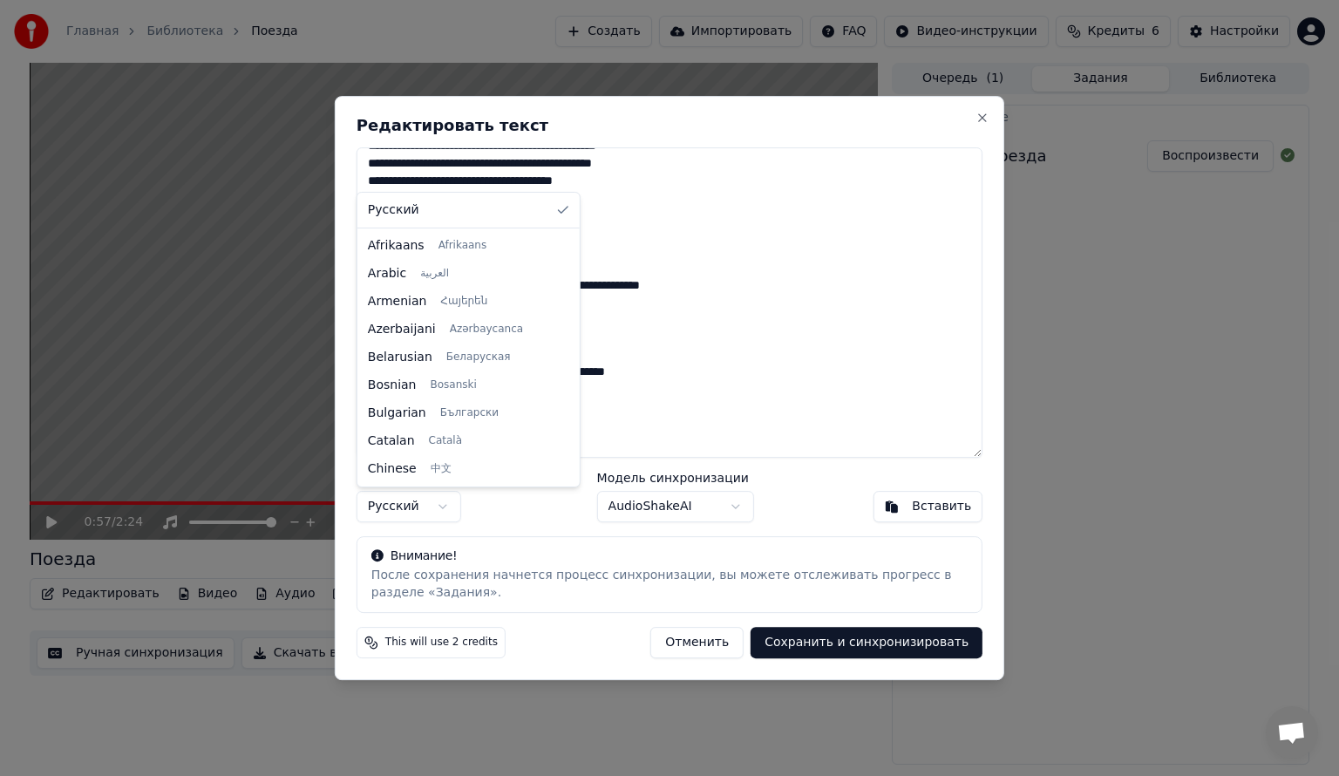
click at [441, 506] on body "Главная Библиотека Поезда Создать Импортировать FAQ Видео-инструкции Кредиты 6 …" at bounding box center [669, 388] width 1339 height 776
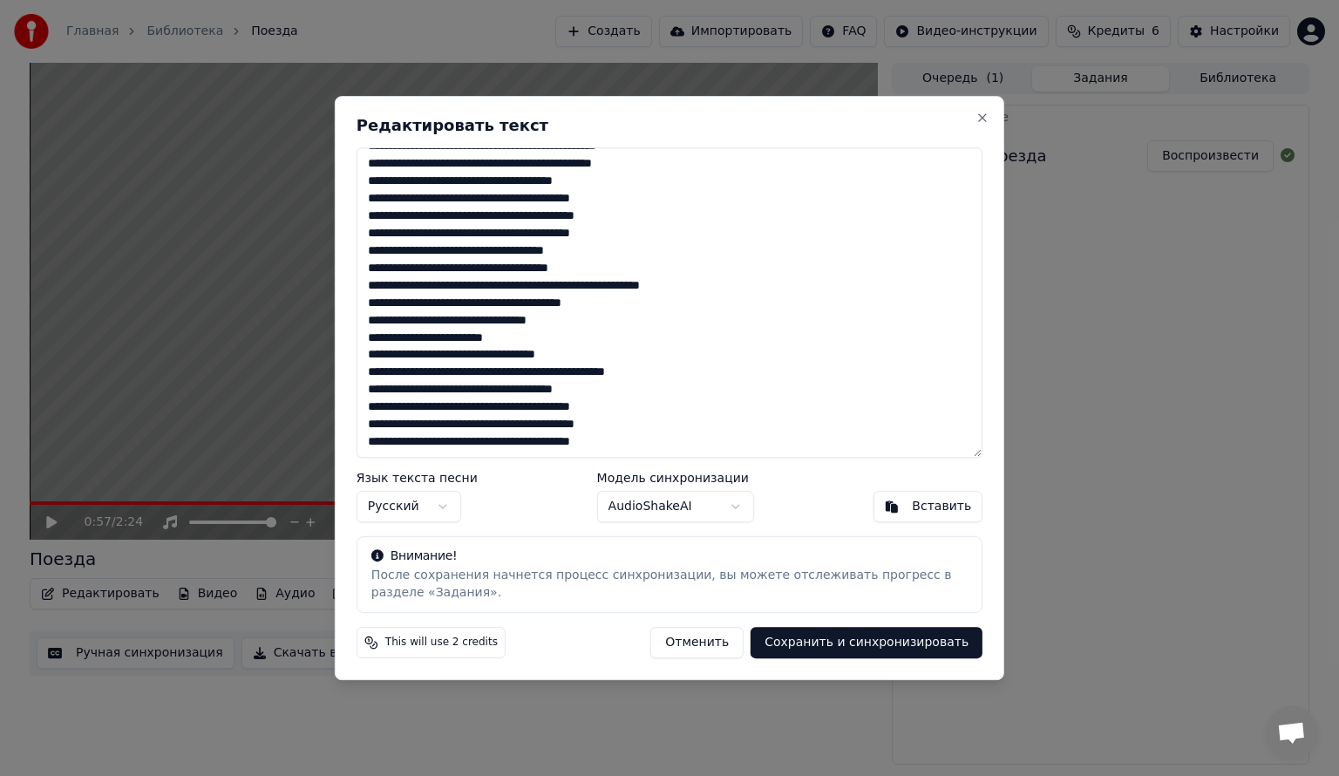
click at [441, 506] on body "Главная Библиотека Поезда Создать Импортировать FAQ Видео-инструкции Кредиты 6 …" at bounding box center [669, 388] width 1339 height 776
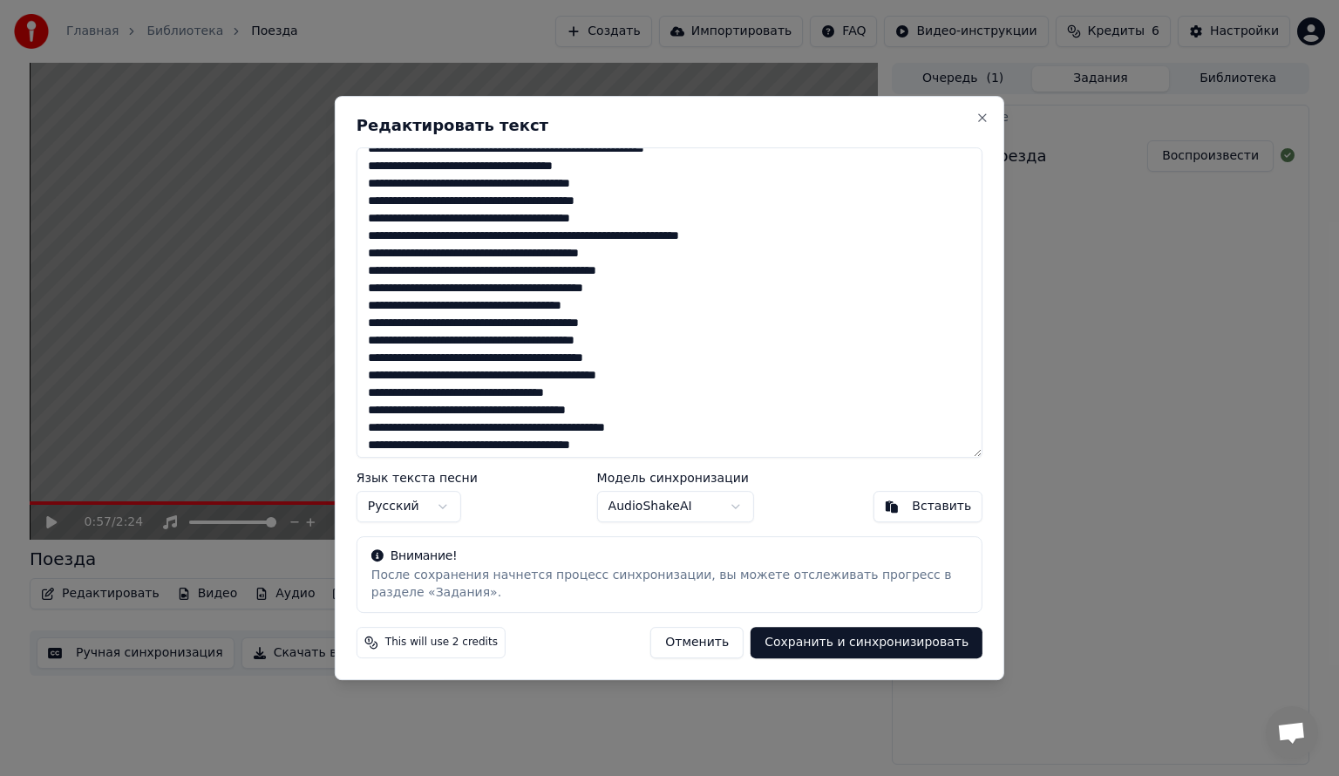
scroll to position [0, 0]
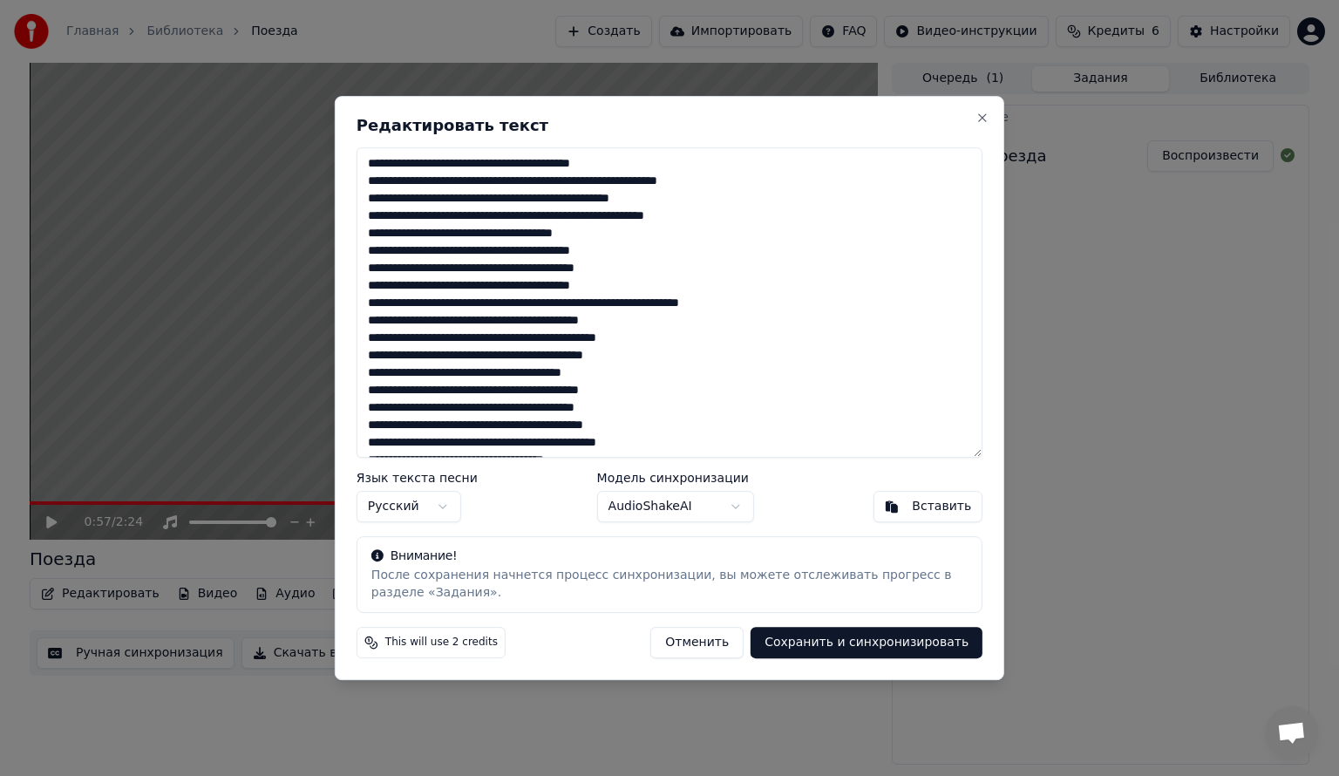
click at [708, 648] on button "Отменить" at bounding box center [696, 642] width 93 height 31
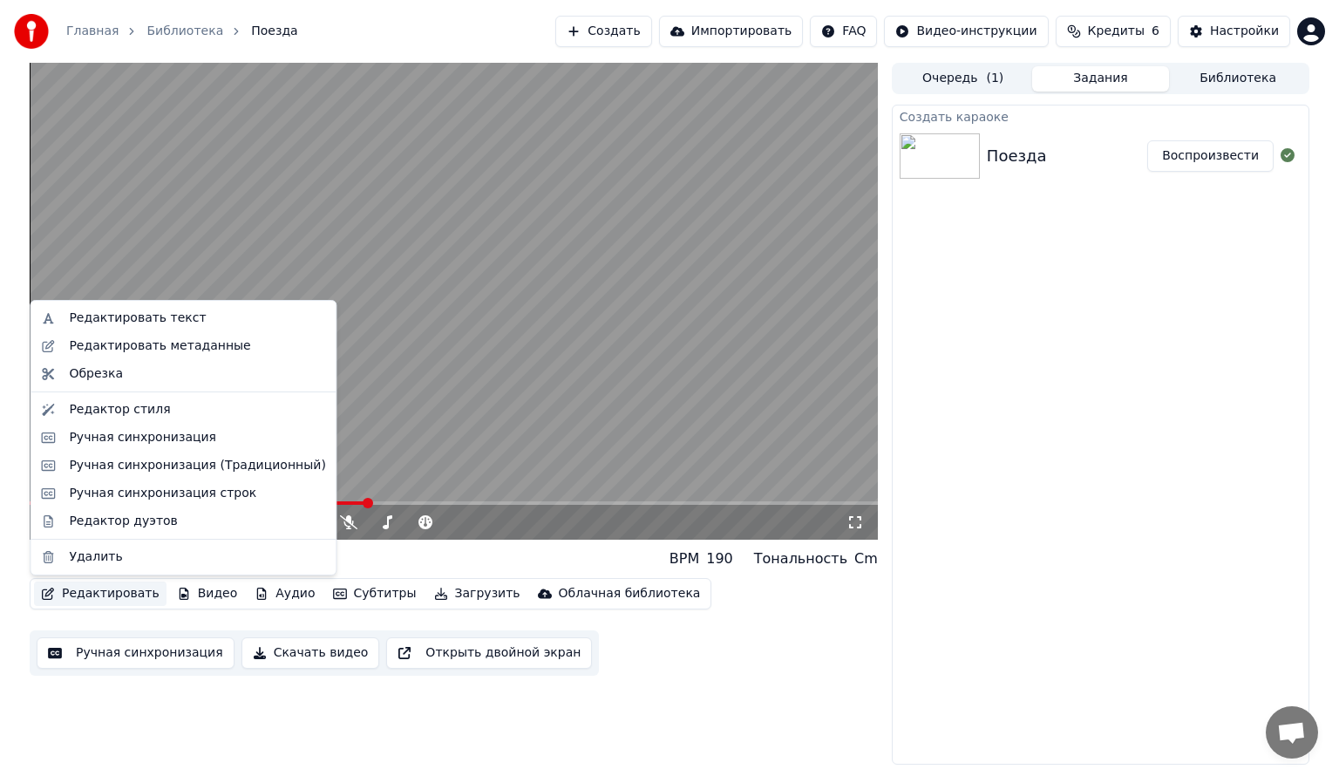
click at [108, 597] on button "Редактировать" at bounding box center [100, 593] width 132 height 24
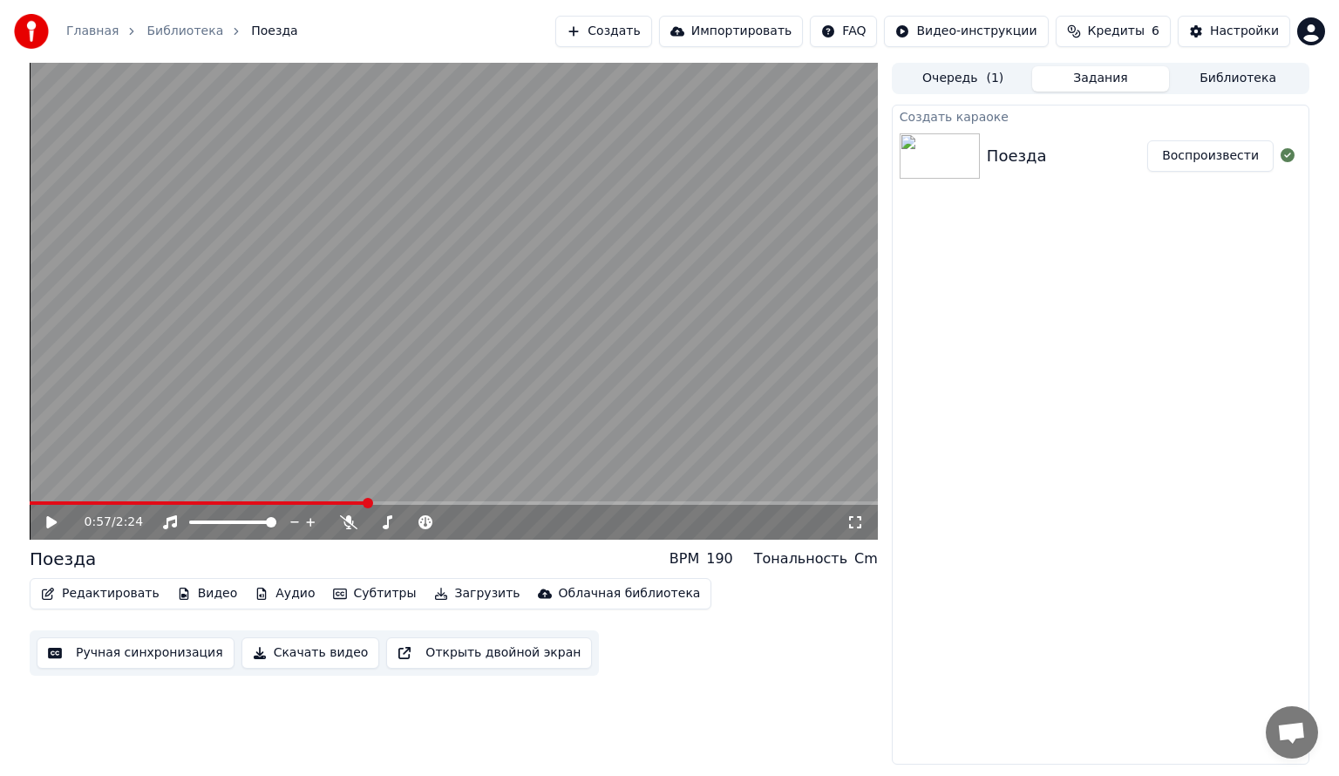
click at [777, 617] on div "Редактировать Видео Аудио Субтитры Загрузить Облачная библиотека Ручная синхрон…" at bounding box center [454, 627] width 848 height 98
click at [651, 36] on button "Создать" at bounding box center [603, 31] width 96 height 31
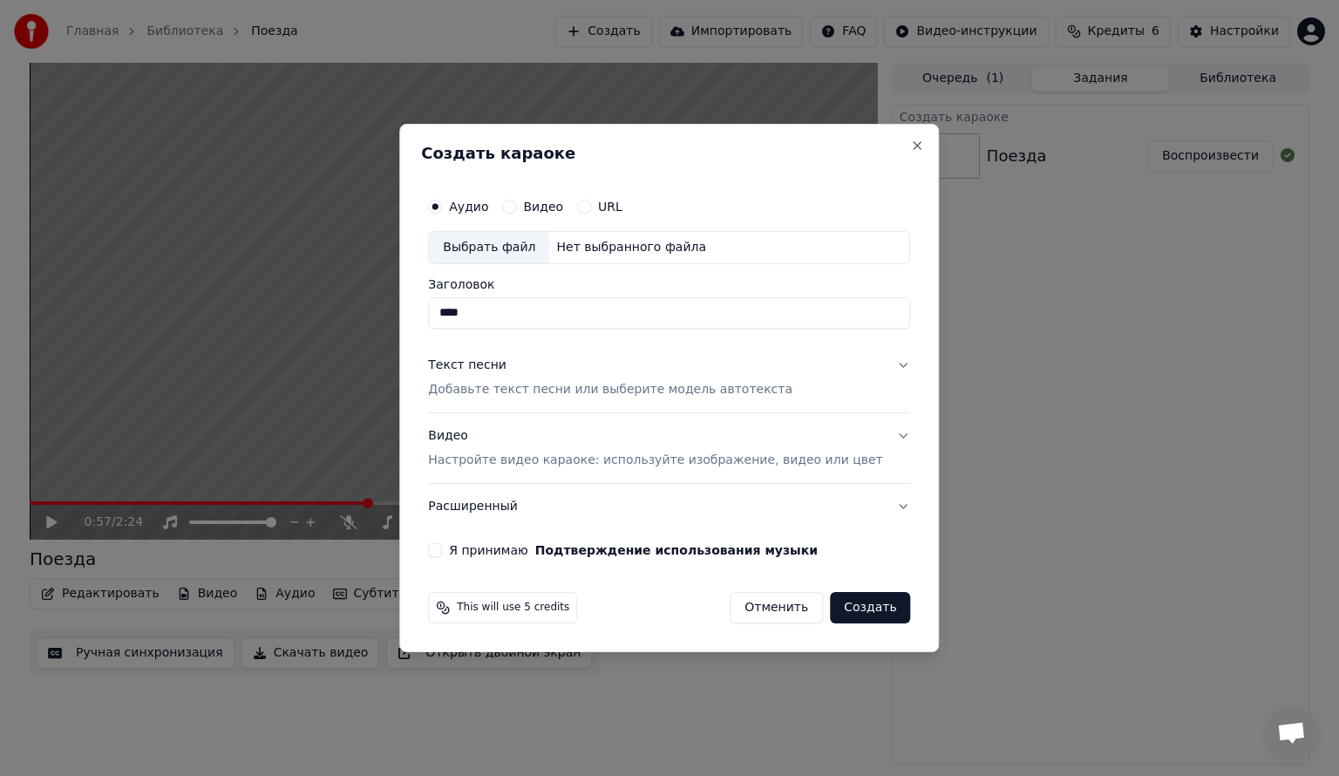
type input "****"
click at [878, 357] on button "Текст песни Добавьте текст песни или выберите модель автотекста" at bounding box center [669, 378] width 482 height 70
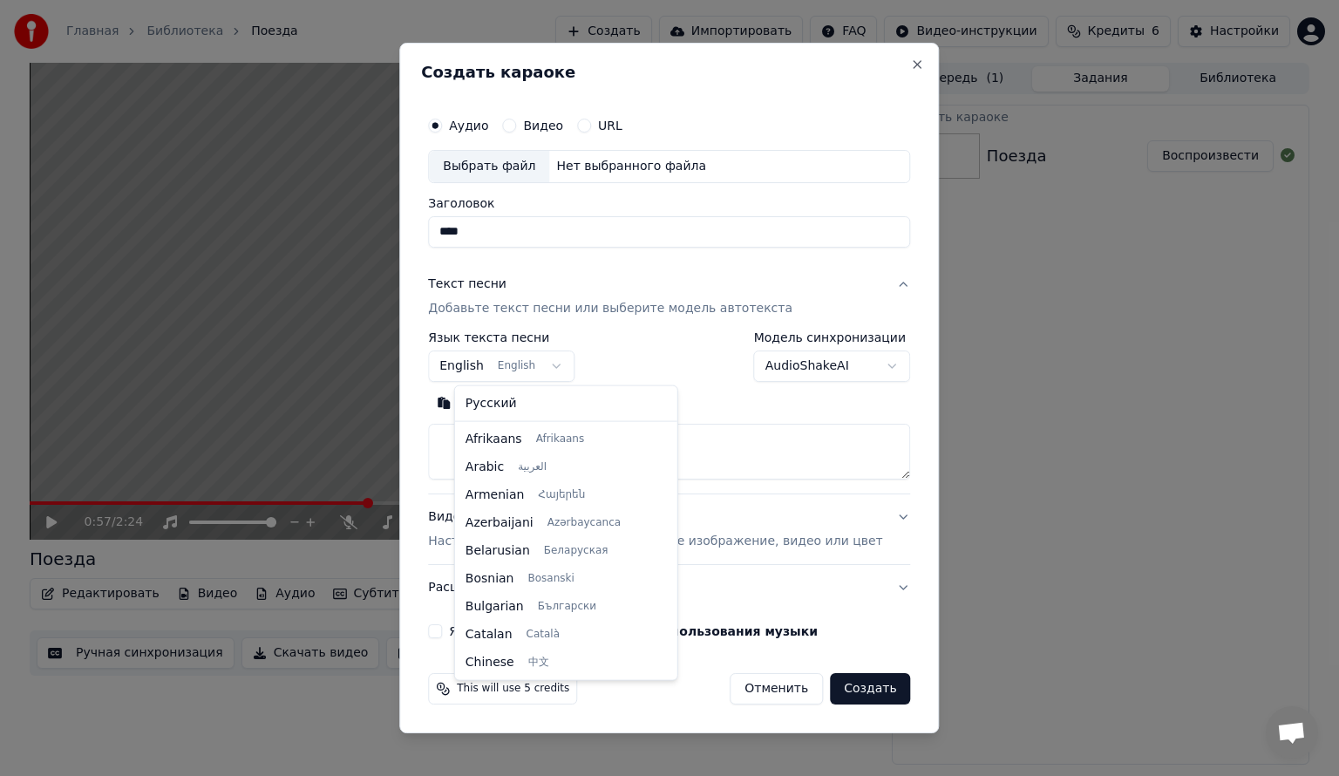
click at [538, 365] on body "**********" at bounding box center [669, 388] width 1339 height 776
select select "**"
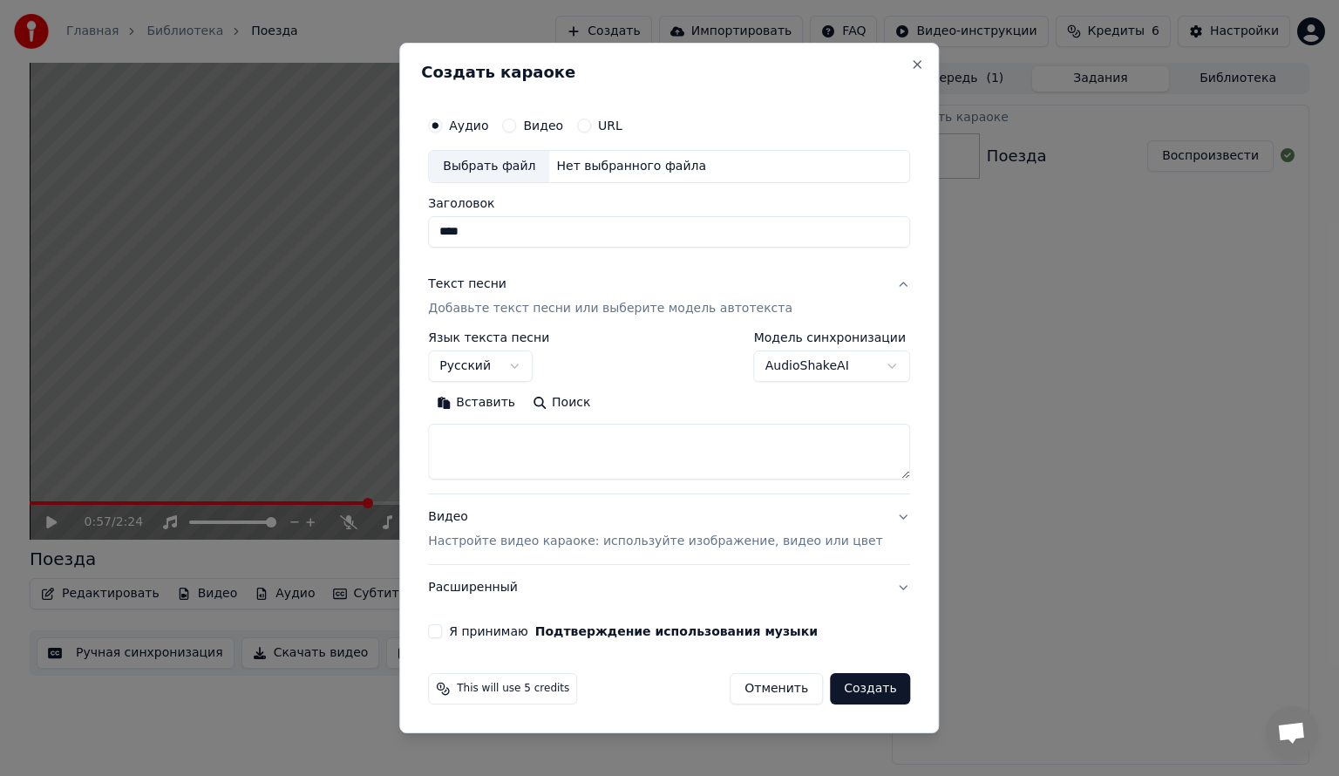
click at [527, 443] on textarea at bounding box center [669, 452] width 482 height 56
paste textarea "**********"
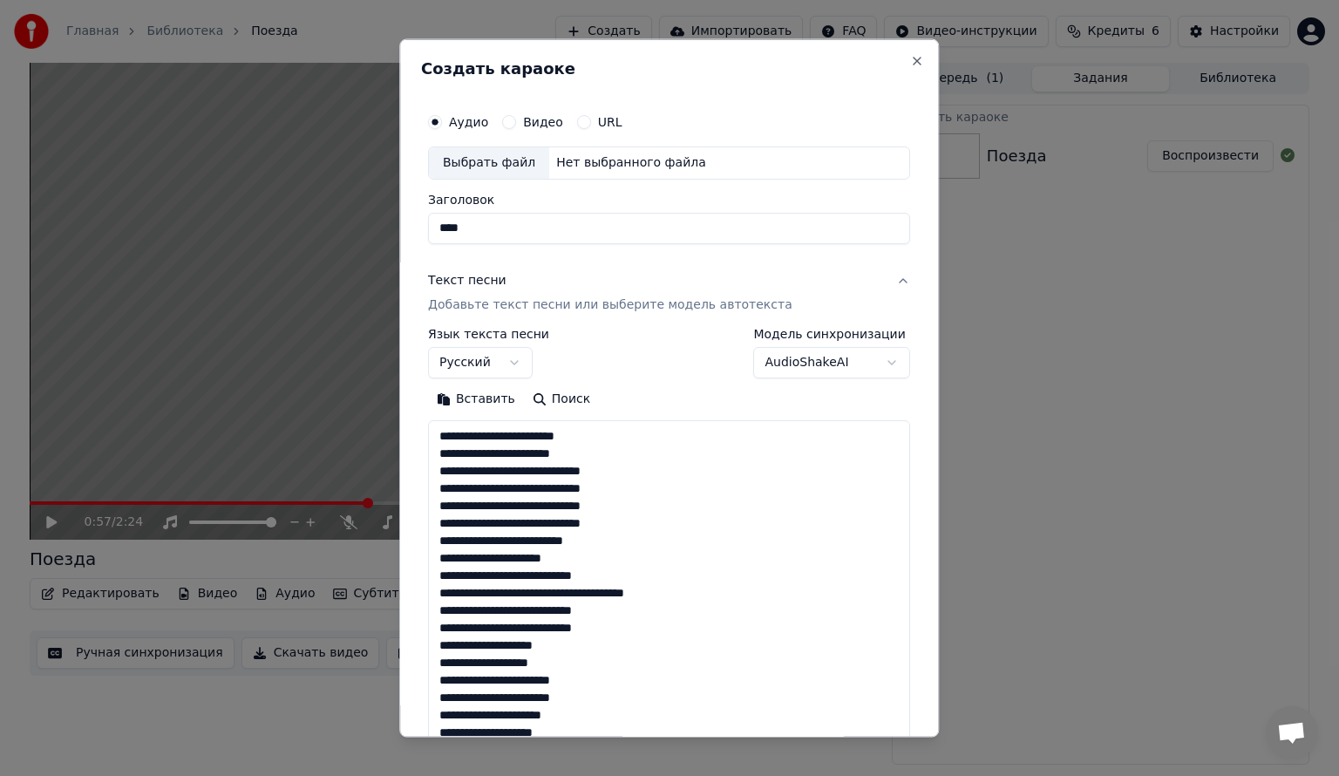
scroll to position [544, 0]
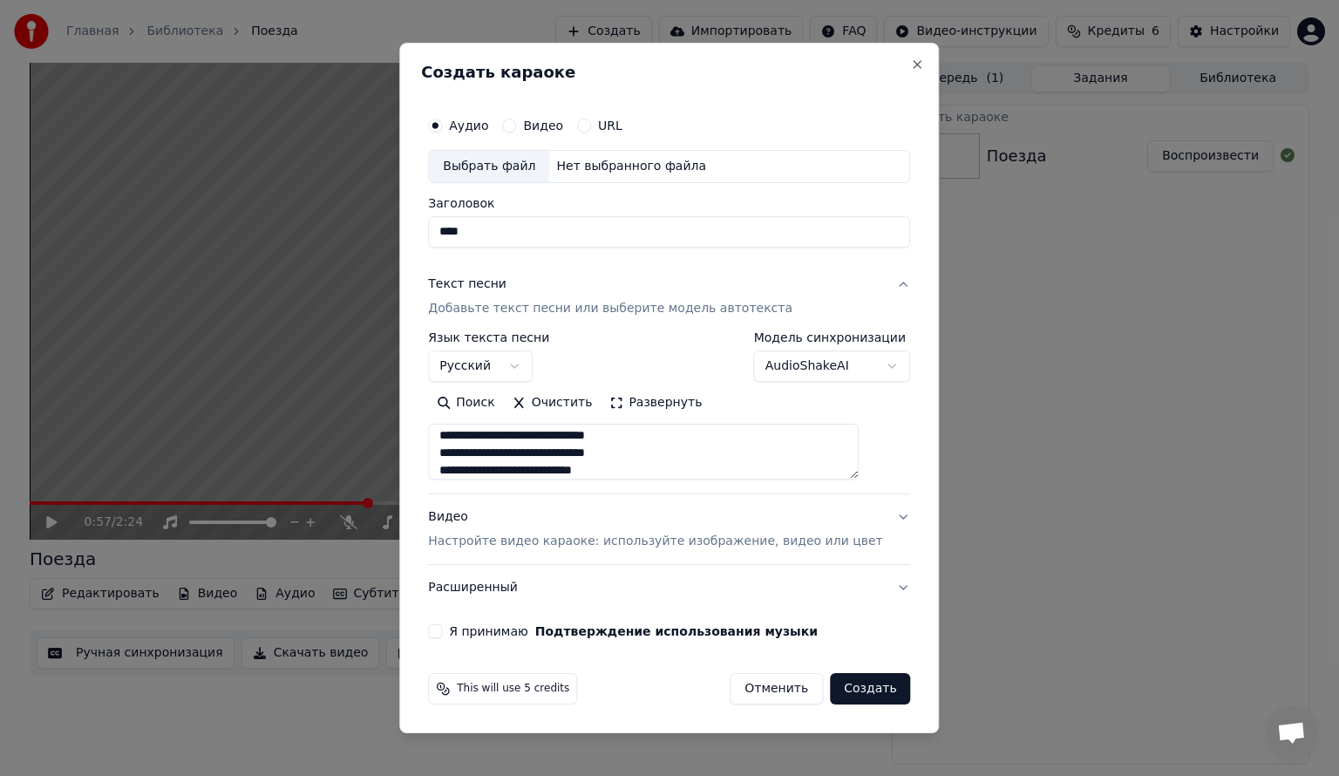
type textarea "**********"
click at [873, 520] on button "Видео Настройте видео караоке: используйте изображение, видео или цвет" at bounding box center [669, 529] width 482 height 70
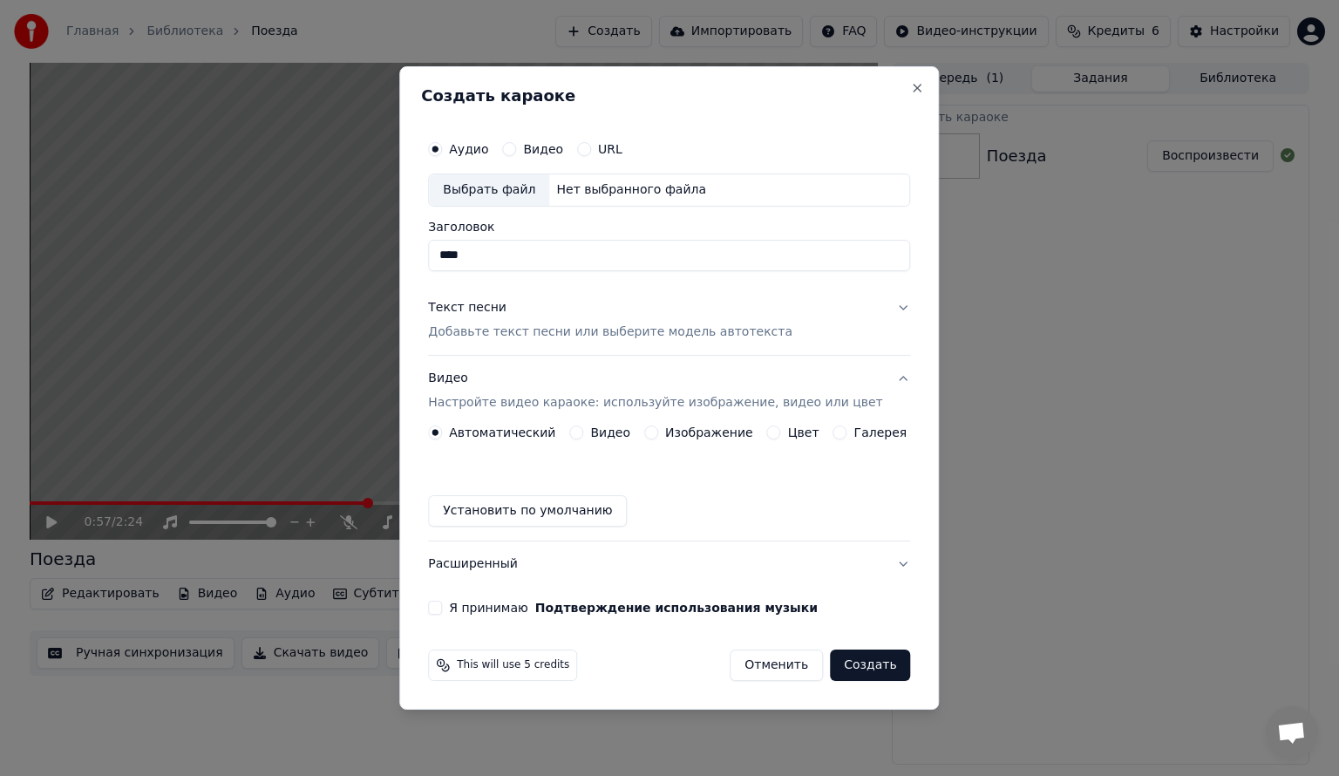
click at [662, 434] on div "Изображение" at bounding box center [698, 432] width 109 height 14
click at [658, 433] on button "Изображение" at bounding box center [651, 432] width 14 height 14
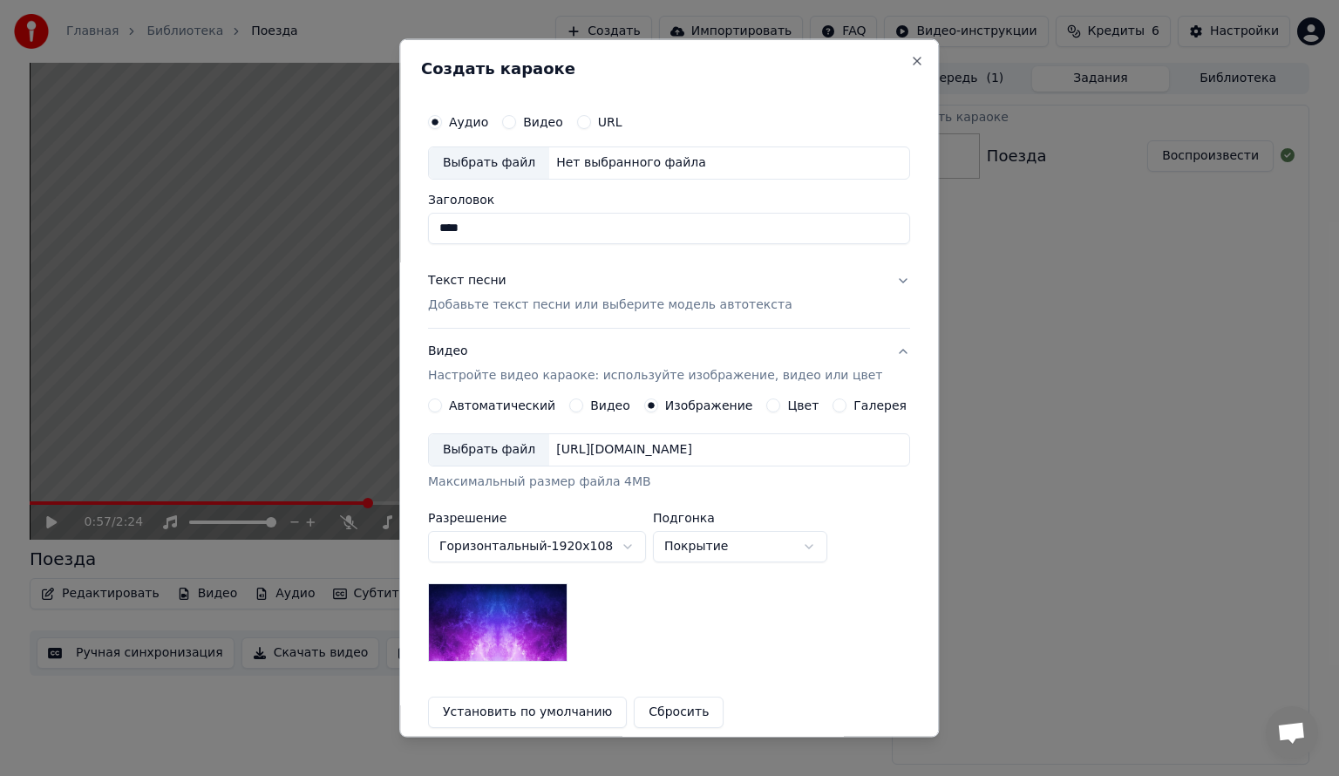
click at [512, 450] on div "Выбрать файл" at bounding box center [489, 448] width 120 height 31
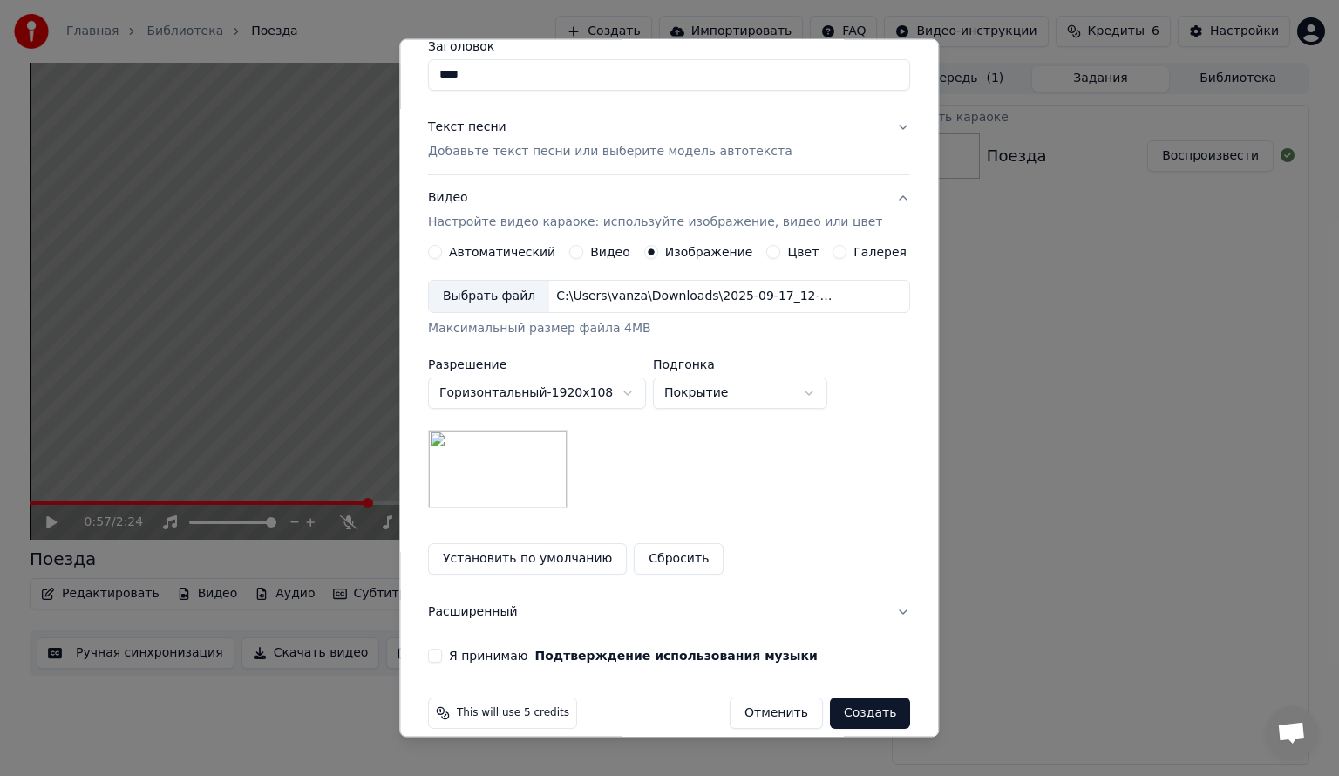
scroll to position [172, 0]
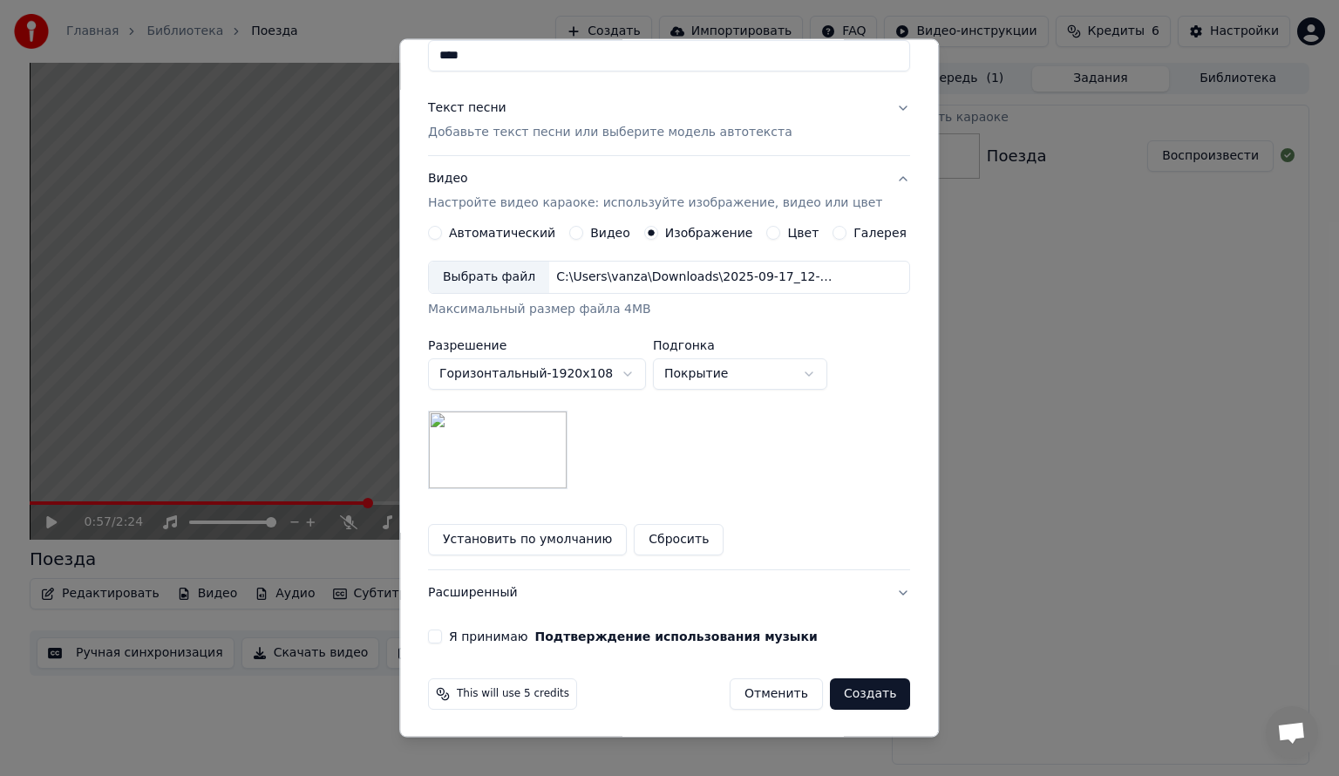
click at [442, 632] on button "Я принимаю Подтверждение использования музыки" at bounding box center [435, 636] width 14 height 14
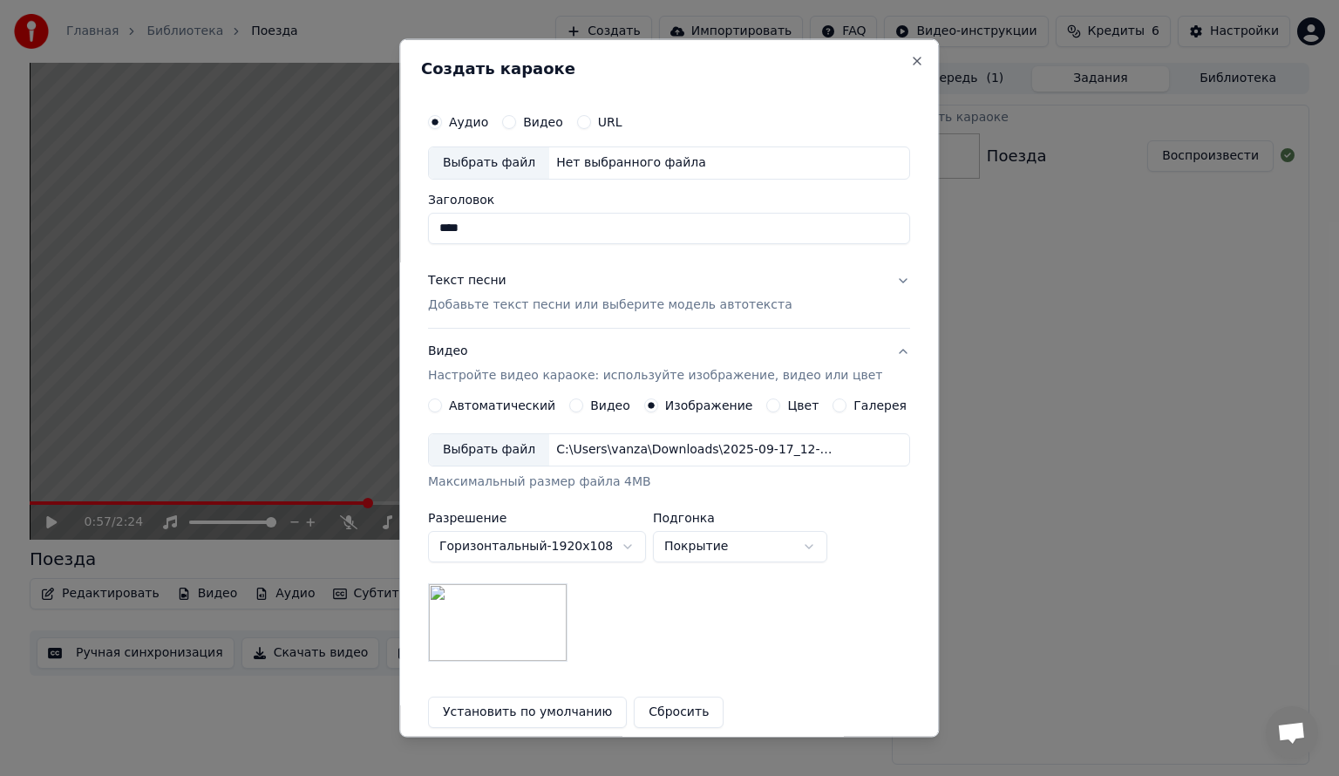
click at [875, 277] on button "Текст песни Добавьте текст песни или выберите модель автотекста" at bounding box center [669, 292] width 482 height 70
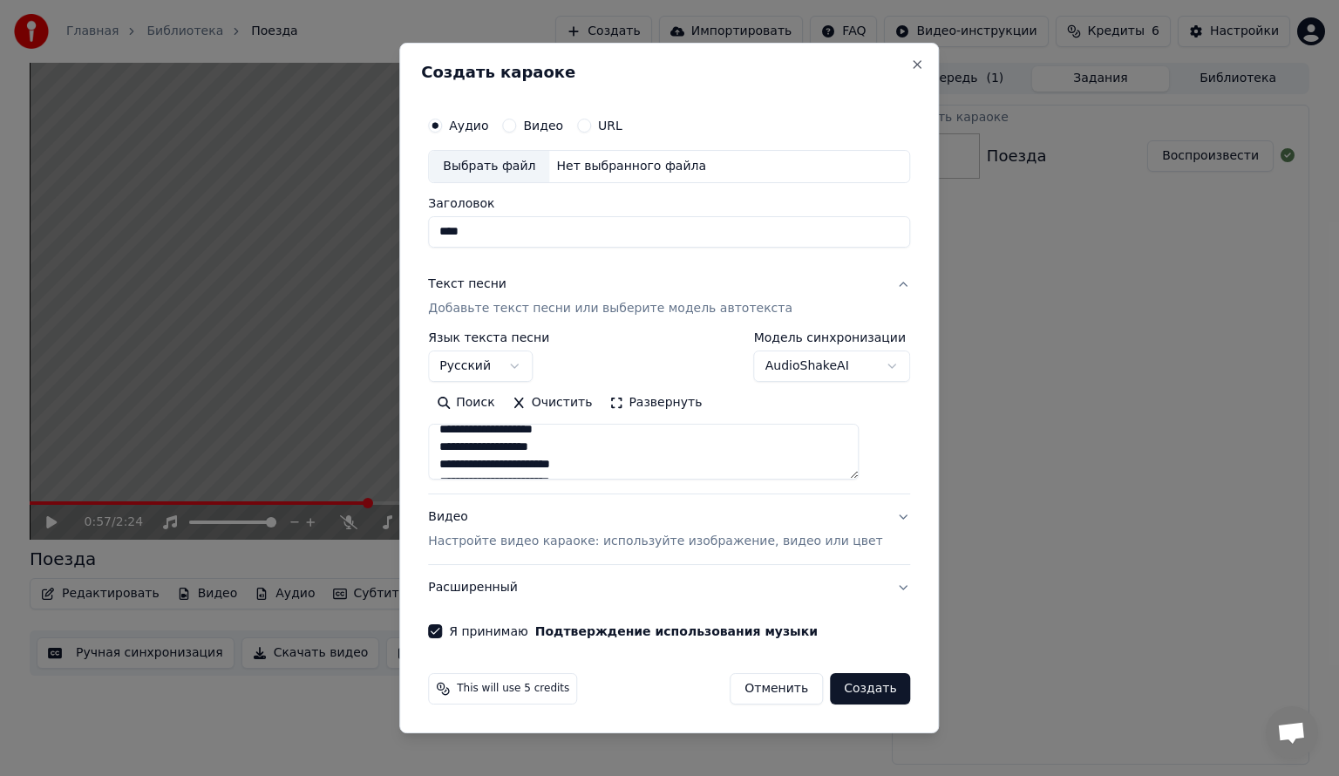
scroll to position [226, 0]
click at [488, 162] on div "Выбрать файл" at bounding box center [489, 166] width 120 height 31
type input "**********"
click at [617, 235] on input "**********" at bounding box center [669, 231] width 482 height 31
drag, startPoint x: 617, startPoint y: 235, endPoint x: 465, endPoint y: 220, distance: 152.5
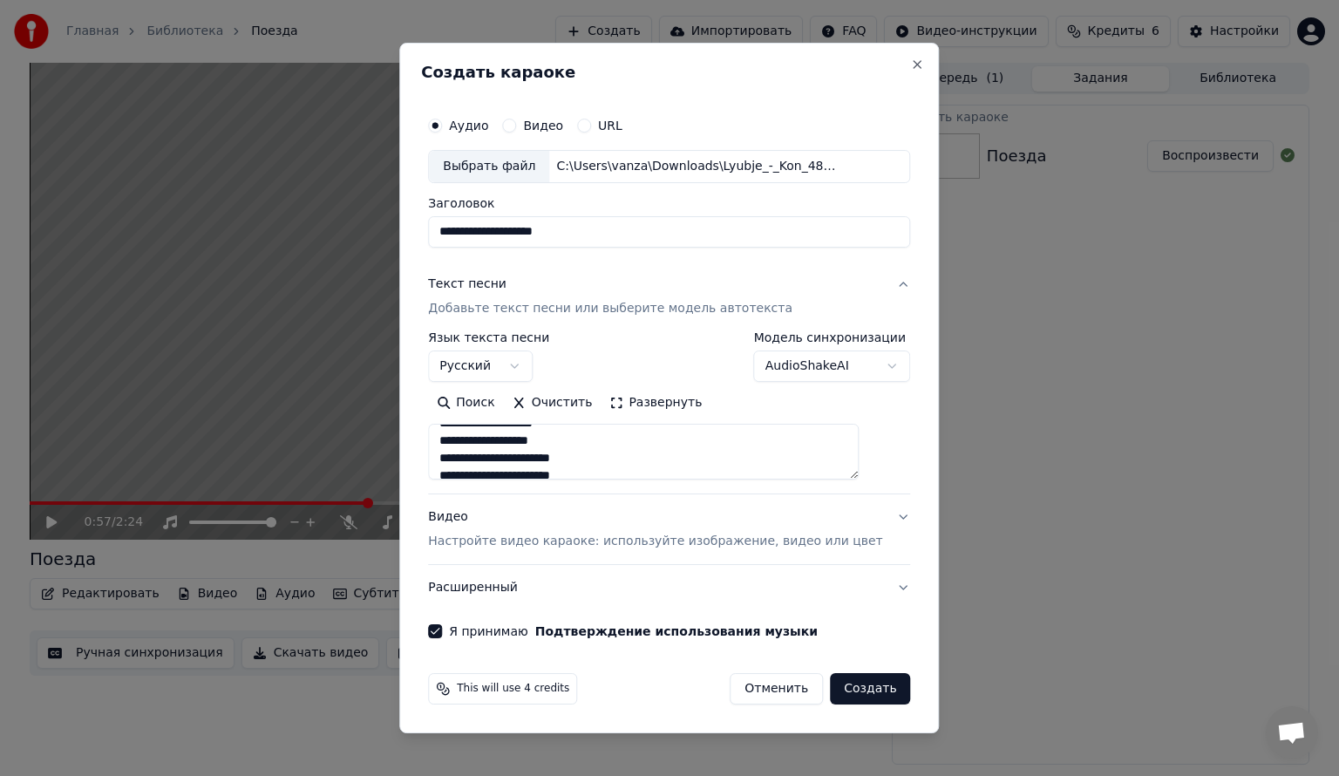
click at [465, 220] on input "**********" at bounding box center [669, 231] width 482 height 31
type input "****"
click at [841, 676] on button "Создать" at bounding box center [870, 688] width 80 height 31
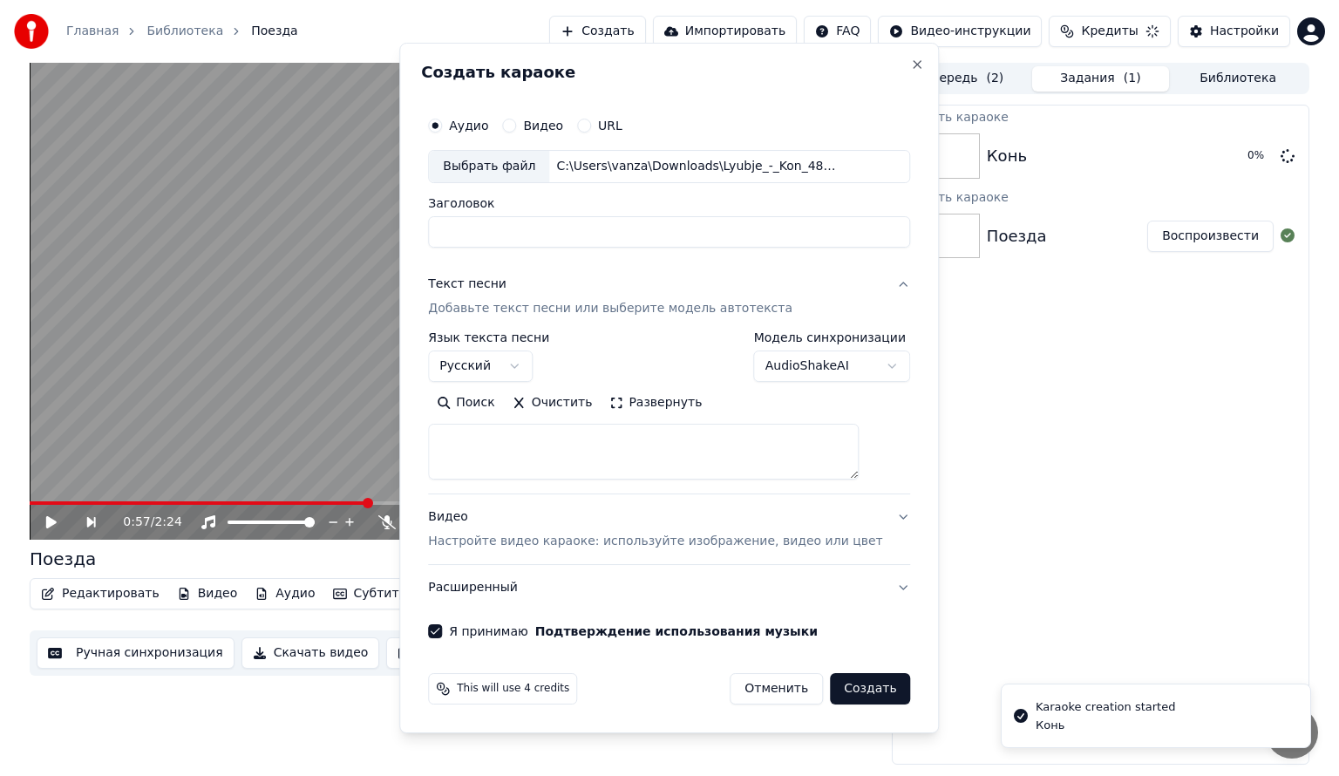
select select
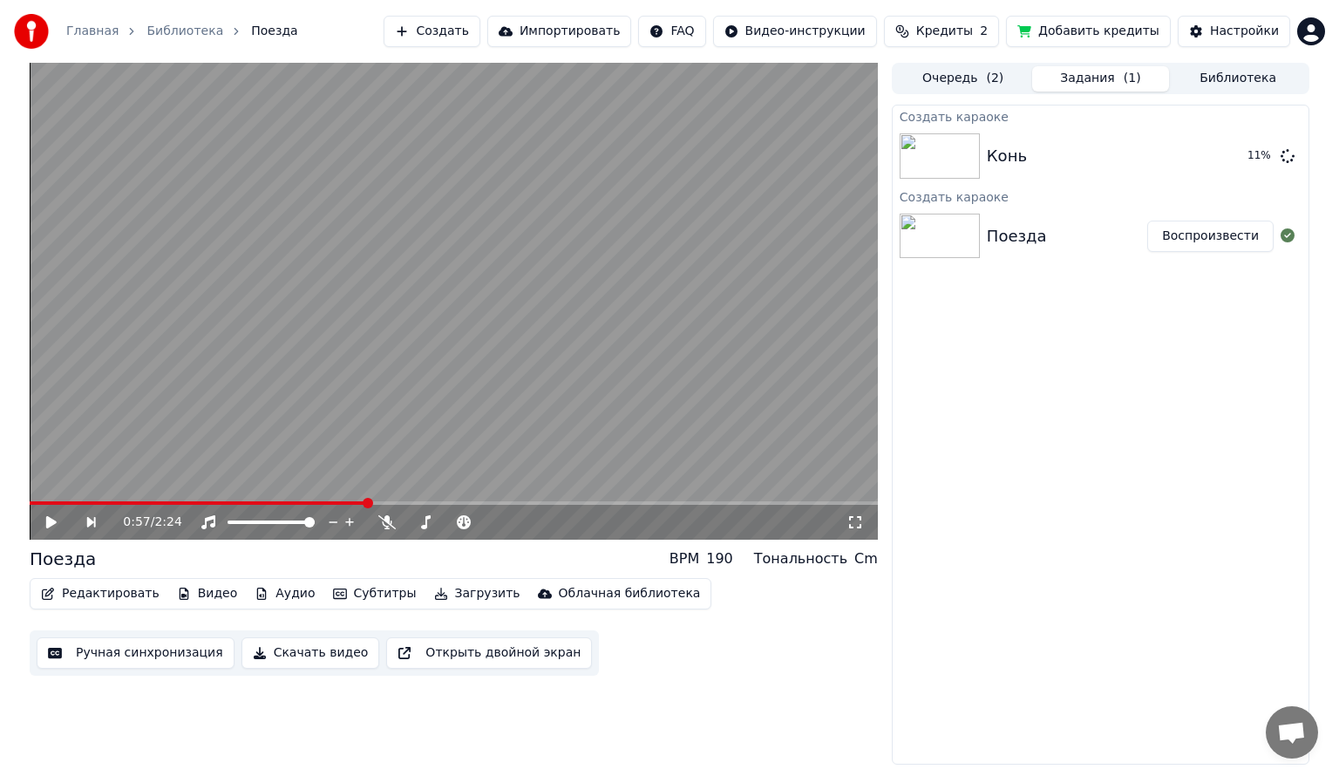
click at [1120, 24] on button "Добавить кредиты" at bounding box center [1088, 31] width 165 height 31
click at [48, 527] on icon at bounding box center [51, 522] width 10 height 12
click at [37, 505] on span at bounding box center [74, 502] width 88 height 3
click at [50, 526] on icon at bounding box center [51, 522] width 9 height 10
click at [479, 40] on button "Создать" at bounding box center [431, 31] width 96 height 31
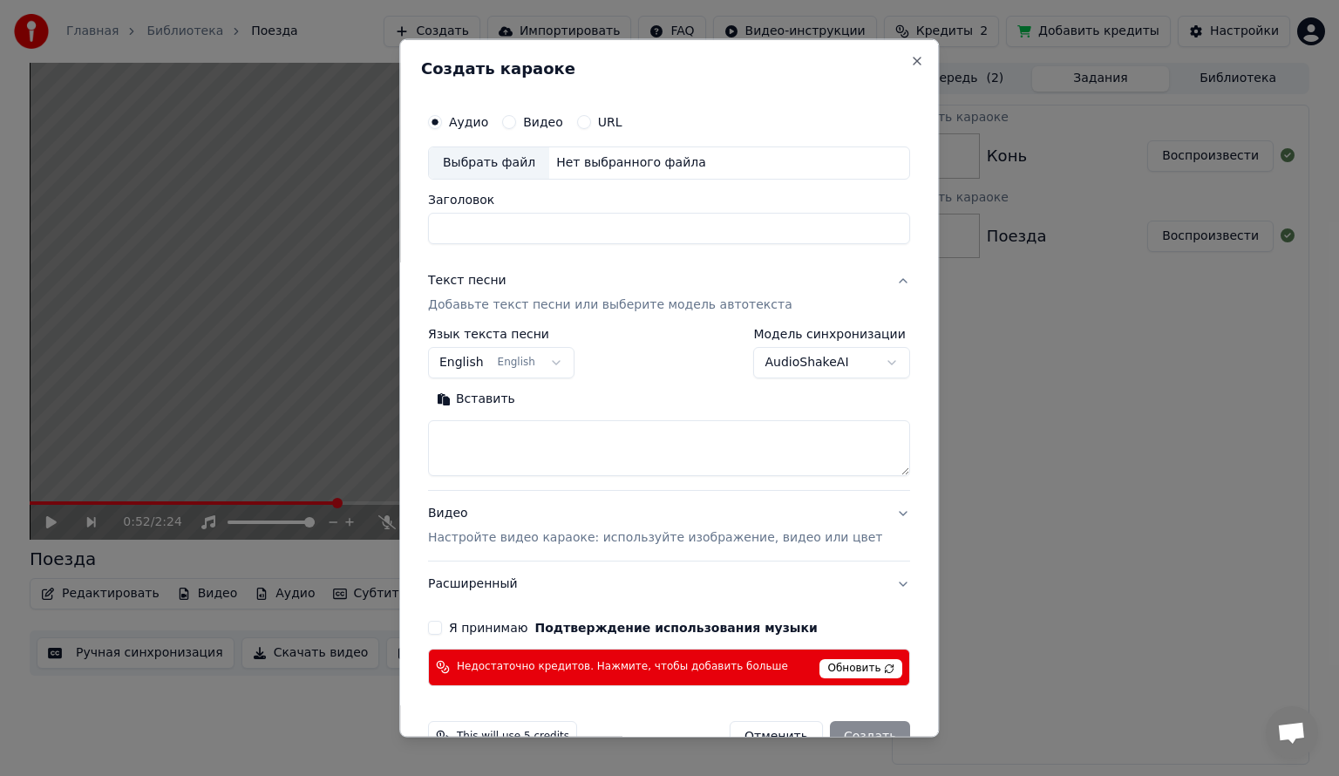
scroll to position [42, 0]
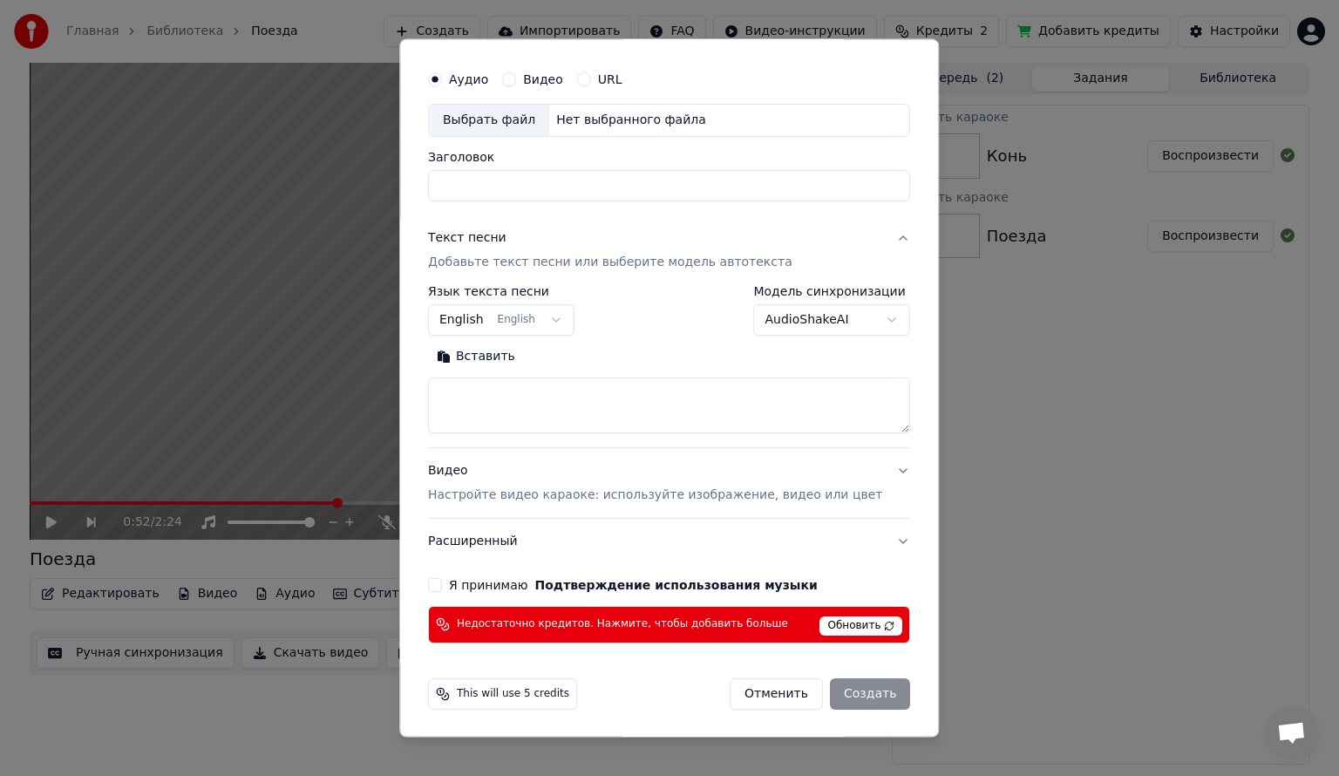
select select
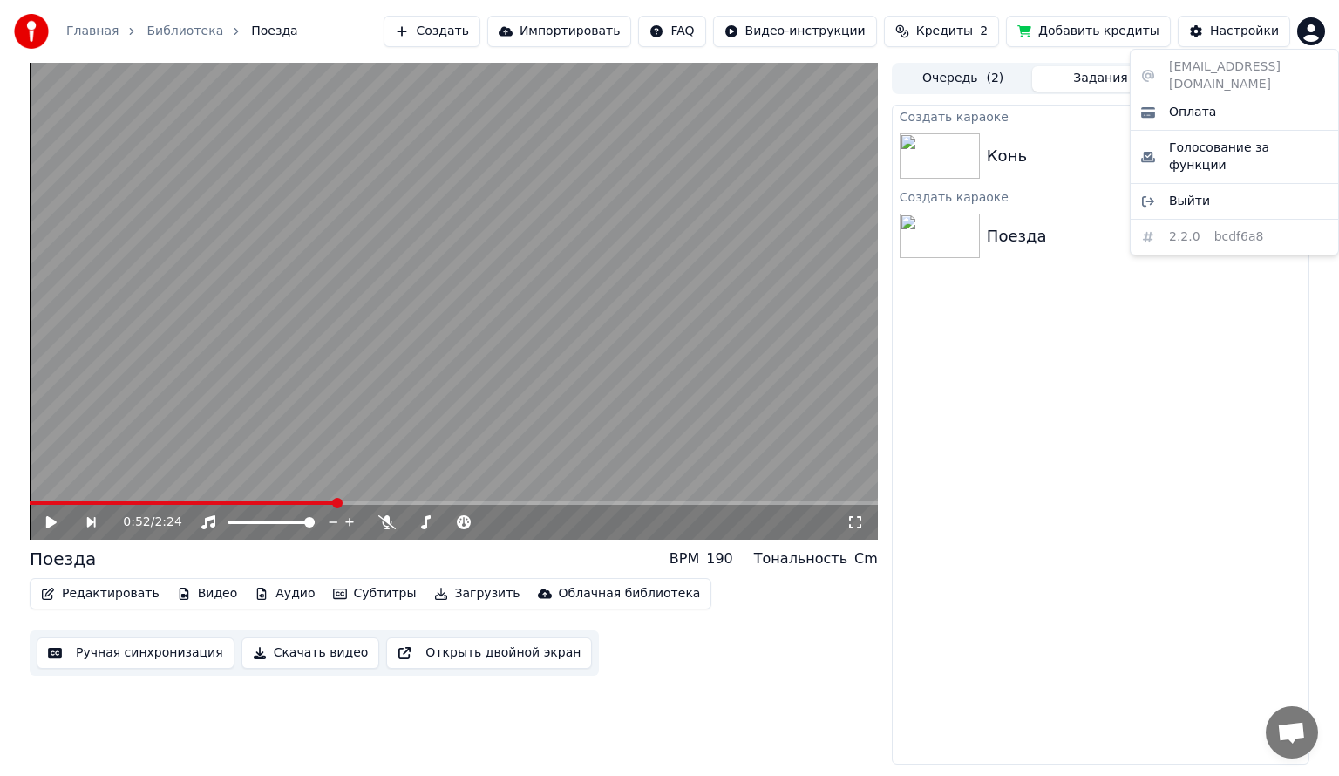
click at [1318, 17] on html "Главная Библиотека Поезда Создать Импортировать FAQ Видео-инструкции Кредиты 2 …" at bounding box center [669, 388] width 1339 height 776
click at [1198, 193] on span "Выйти" at bounding box center [1189, 201] width 41 height 17
